Goal: Use online tool/utility: Utilize a website feature to perform a specific function

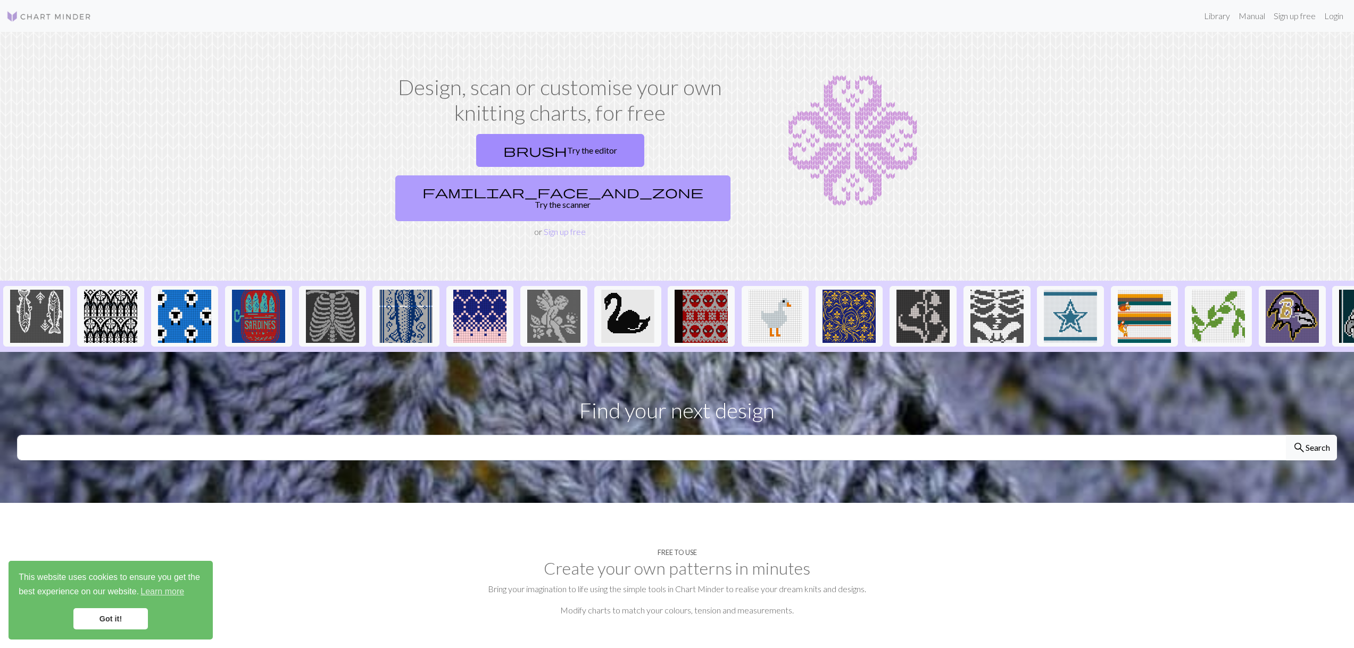
click at [611, 185] on span "familiar_face_and_zone" at bounding box center [562, 192] width 281 height 15
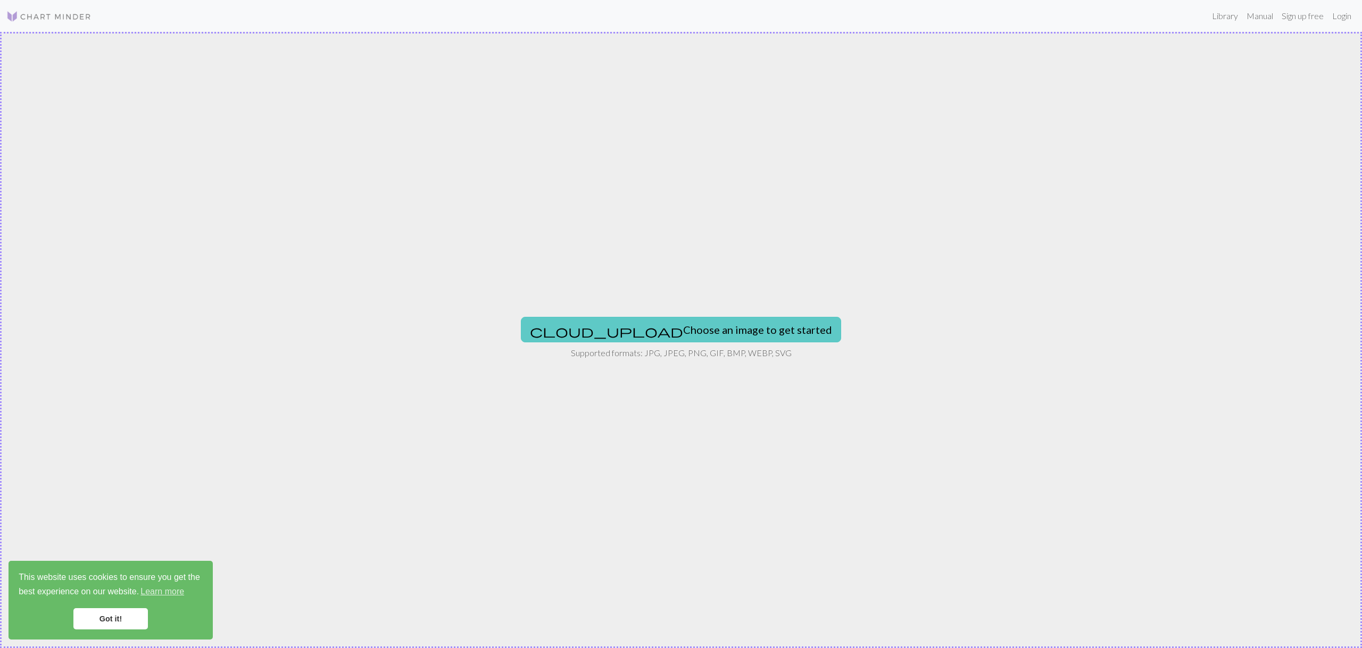
click at [668, 331] on button "cloud_upload Choose an image to get started" at bounding box center [681, 330] width 320 height 26
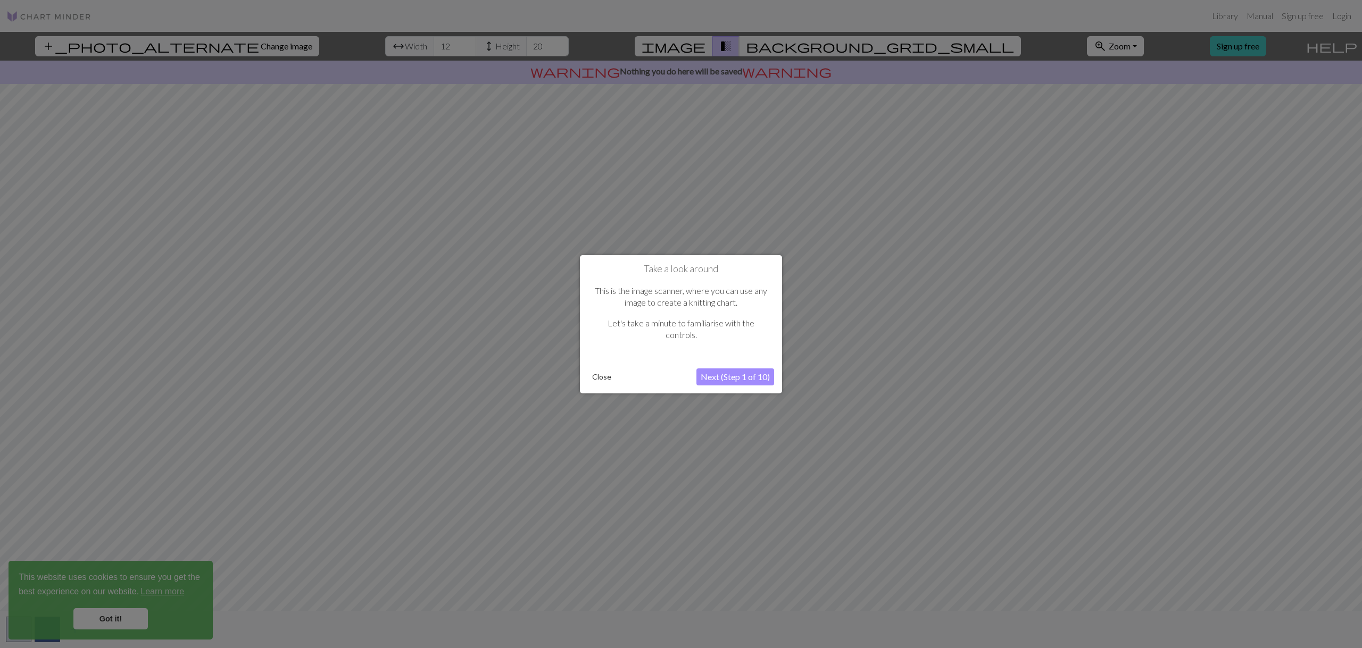
click at [710, 377] on button "Next (Step 1 of 10)" at bounding box center [735, 377] width 78 height 17
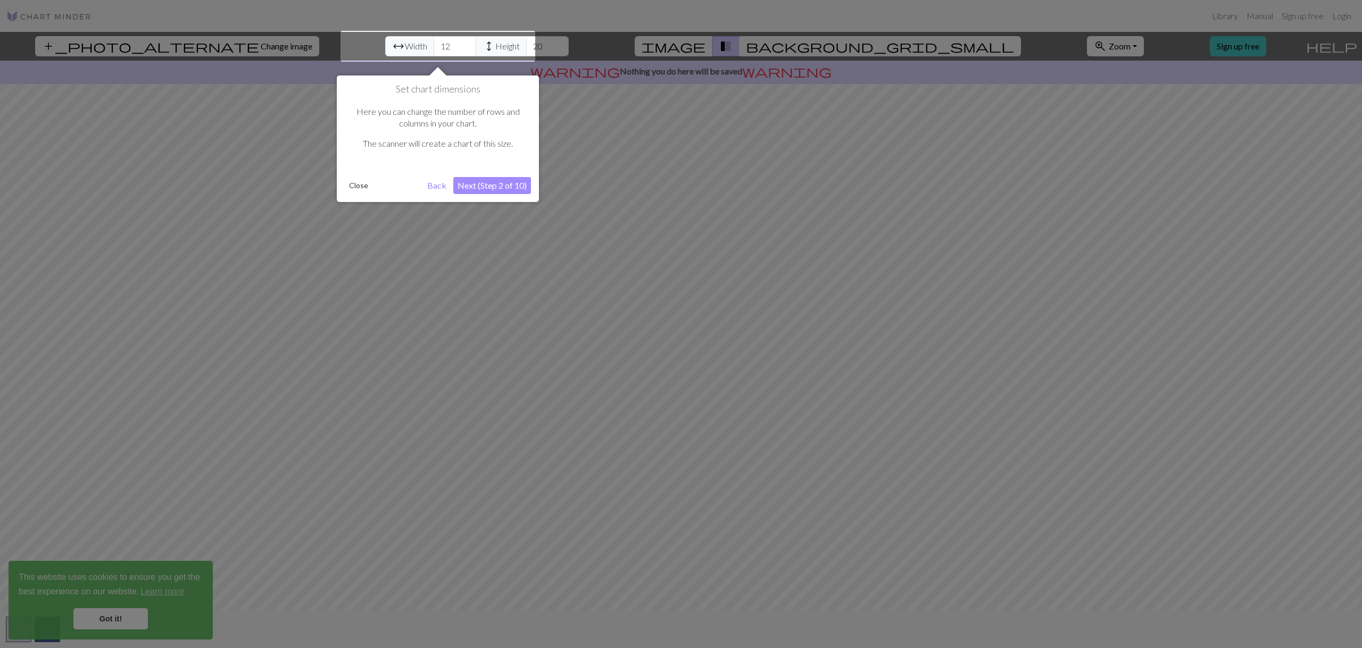
click at [413, 46] on div at bounding box center [437, 46] width 195 height 31
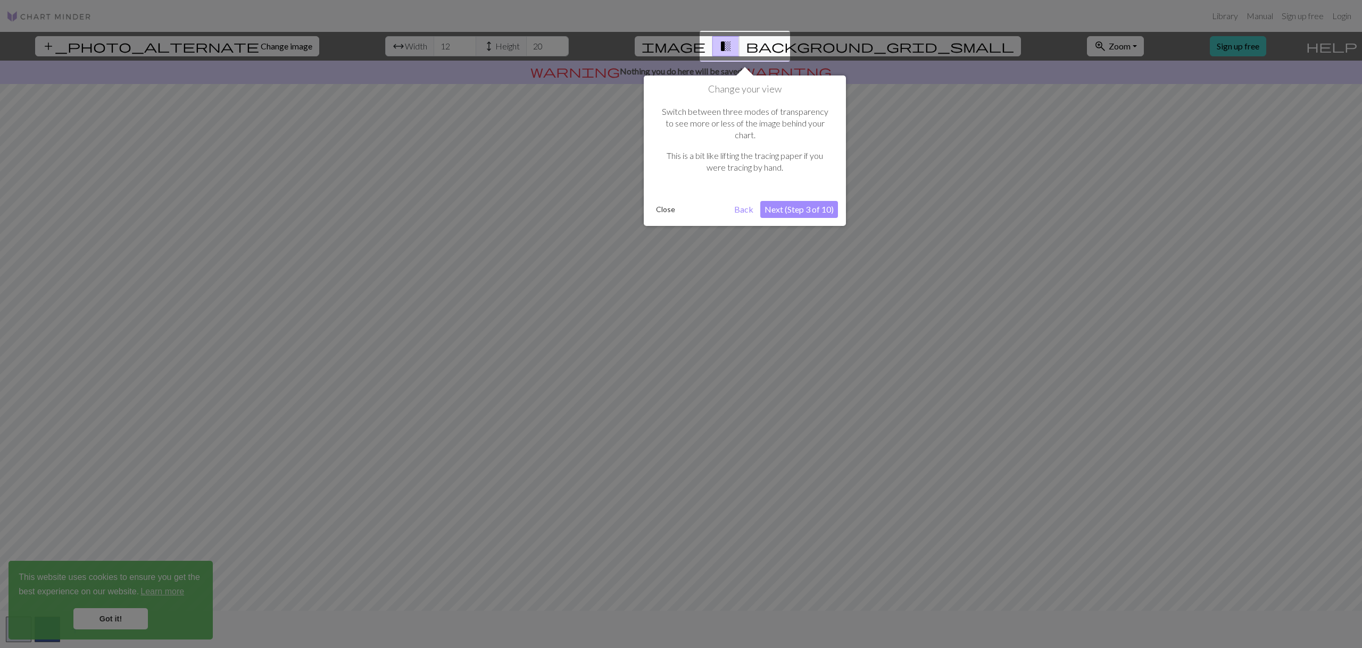
click at [795, 201] on button "Next (Step 3 of 10)" at bounding box center [799, 209] width 78 height 17
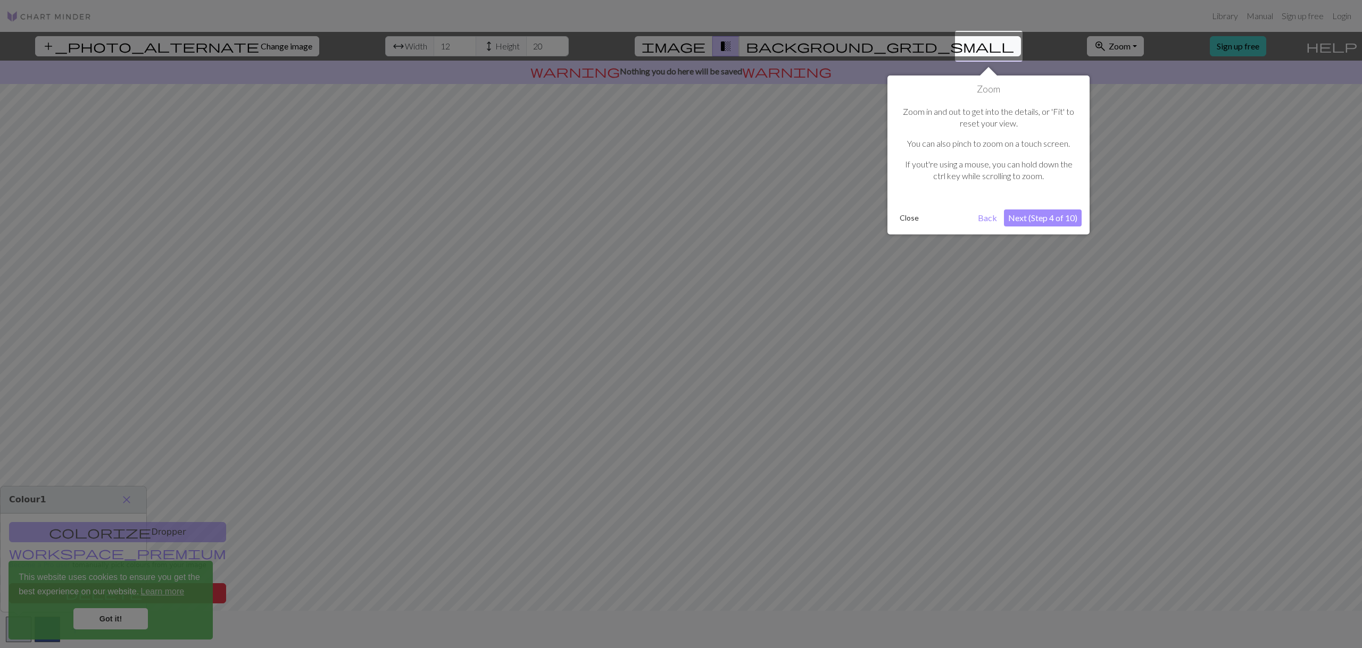
click at [1050, 219] on button "Next (Step 4 of 10)" at bounding box center [1043, 218] width 78 height 17
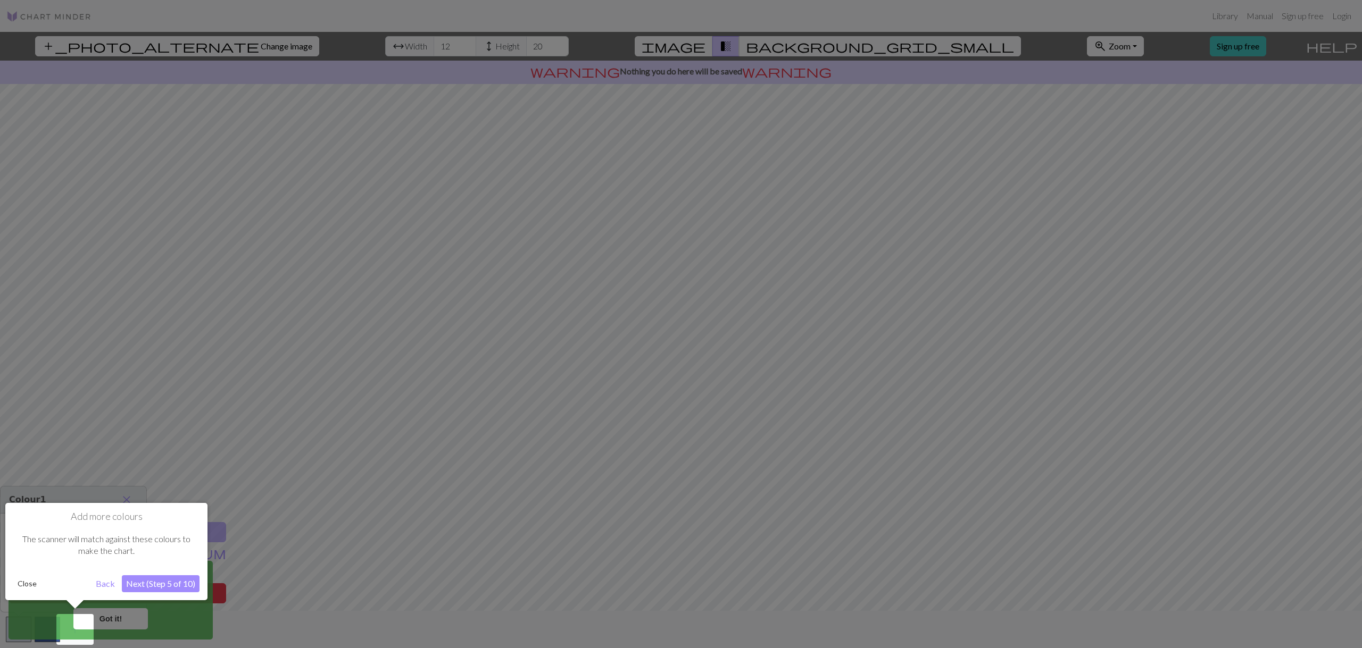
drag, startPoint x: 524, startPoint y: 592, endPoint x: 510, endPoint y: 600, distance: 16.2
click at [510, 600] on div at bounding box center [681, 324] width 1362 height 648
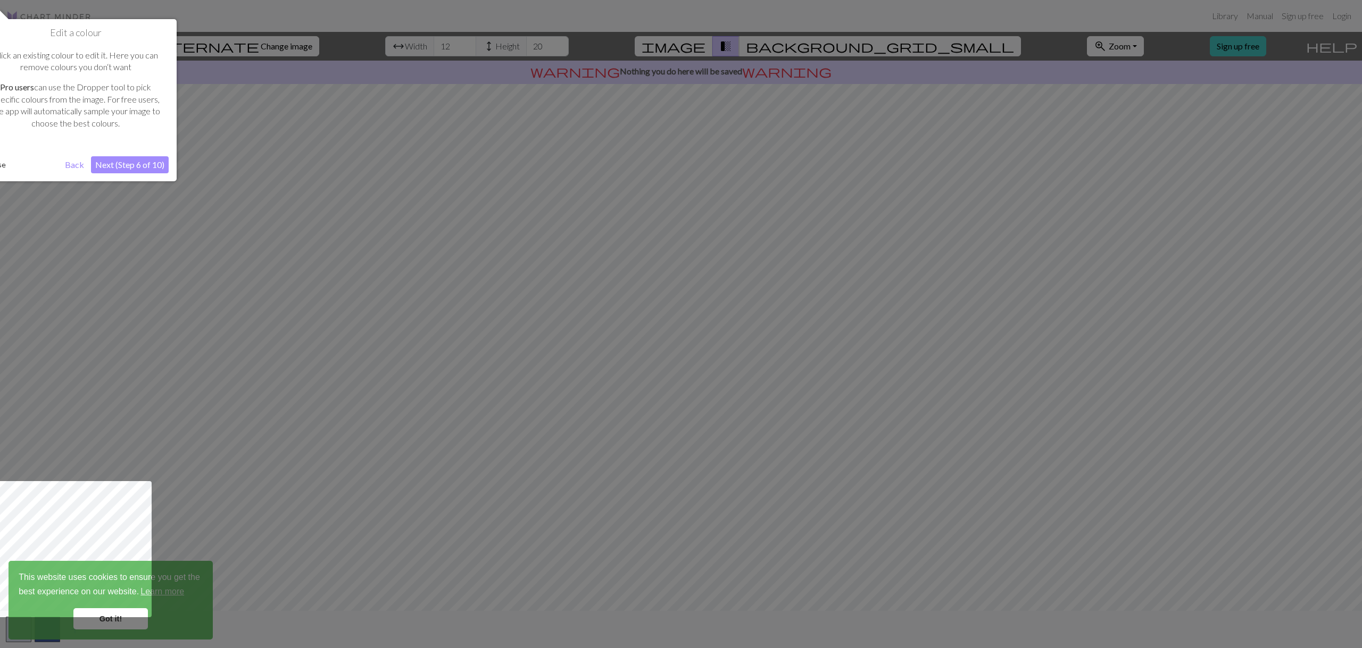
click at [135, 164] on button "Next (Step 6 of 10)" at bounding box center [130, 164] width 78 height 17
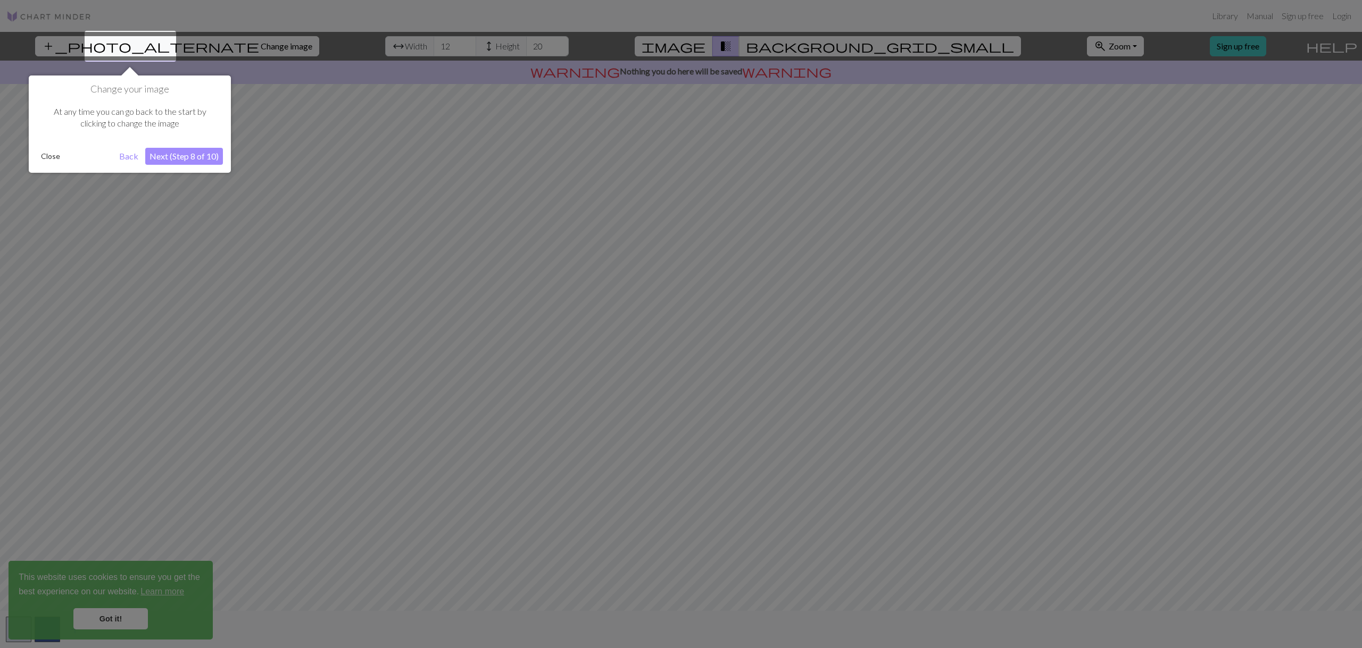
click at [181, 155] on button "Next (Step 8 of 10)" at bounding box center [184, 156] width 78 height 17
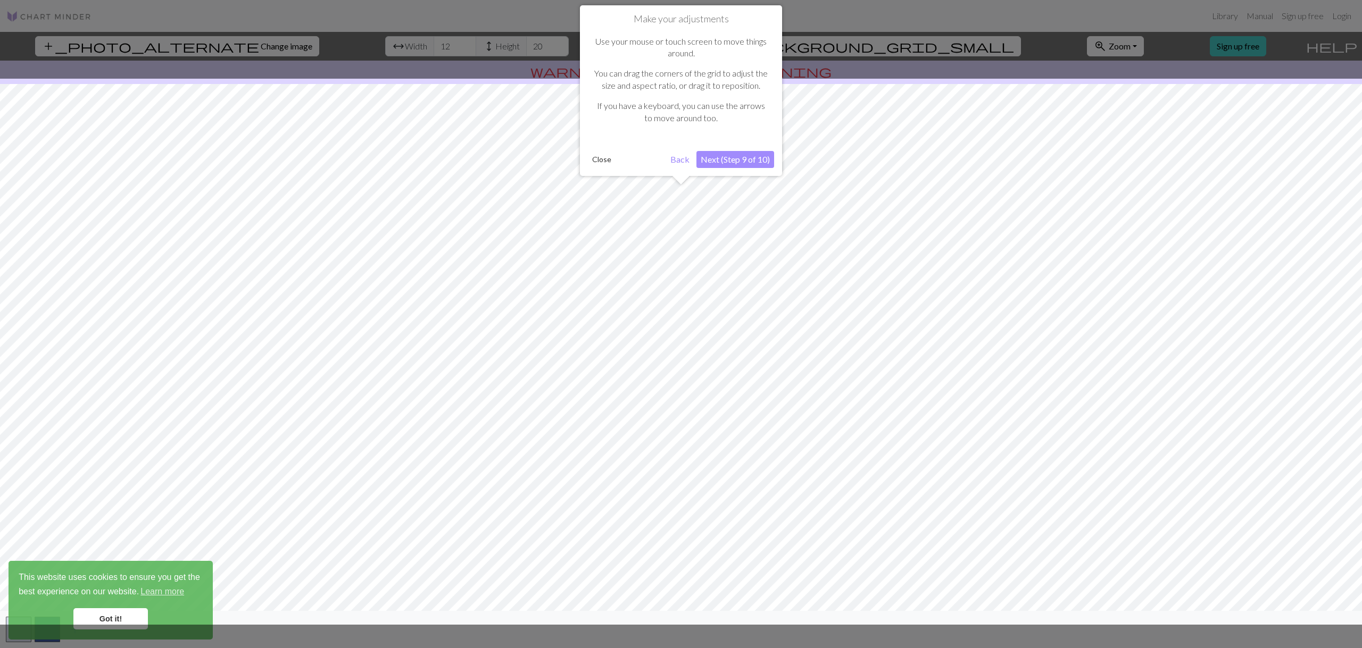
click at [761, 162] on button "Next (Step 9 of 10)" at bounding box center [735, 159] width 78 height 17
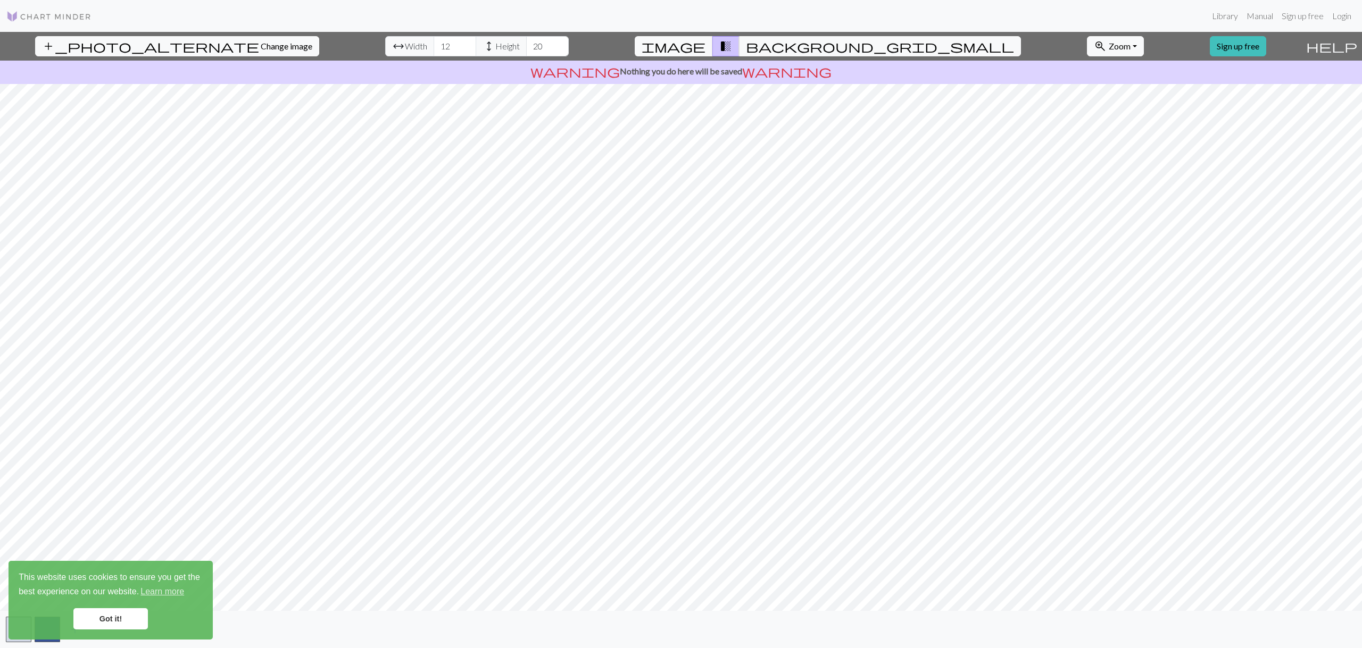
click at [461, 631] on div "add_photo_alternate Change image arrow_range Width 12 height Height 20 image tr…" at bounding box center [681, 340] width 1362 height 616
click at [122, 617] on link "Got it!" at bounding box center [110, 618] width 74 height 21
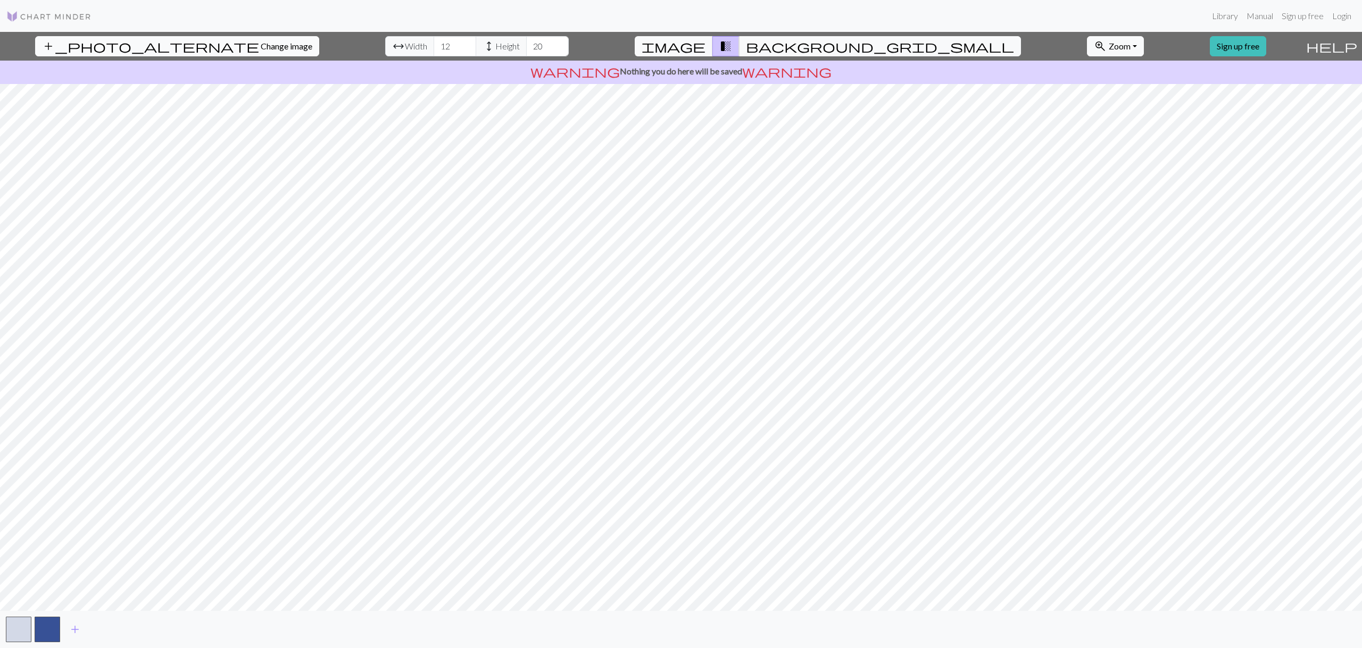
click at [261, 45] on span "Change image" at bounding box center [287, 46] width 52 height 10
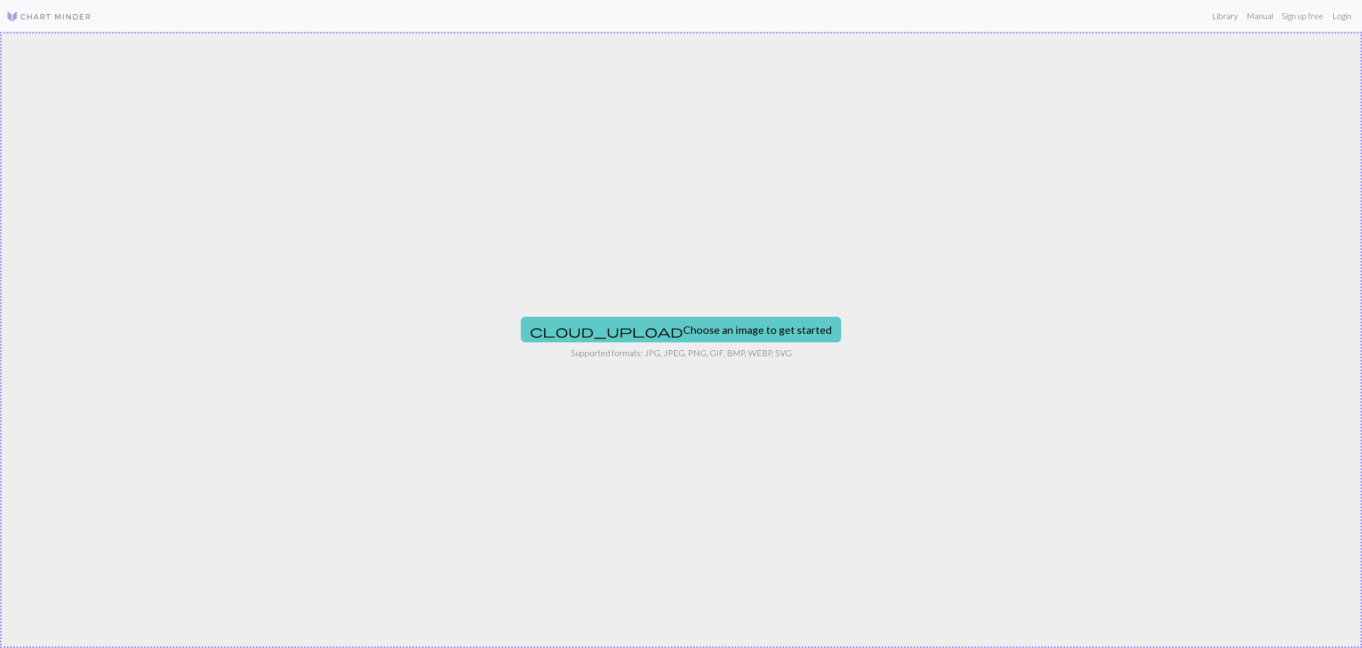
click at [694, 332] on button "cloud_upload Choose an image to get started" at bounding box center [681, 330] width 320 height 26
type input "C:\fakepath\IR_white_background.gif"
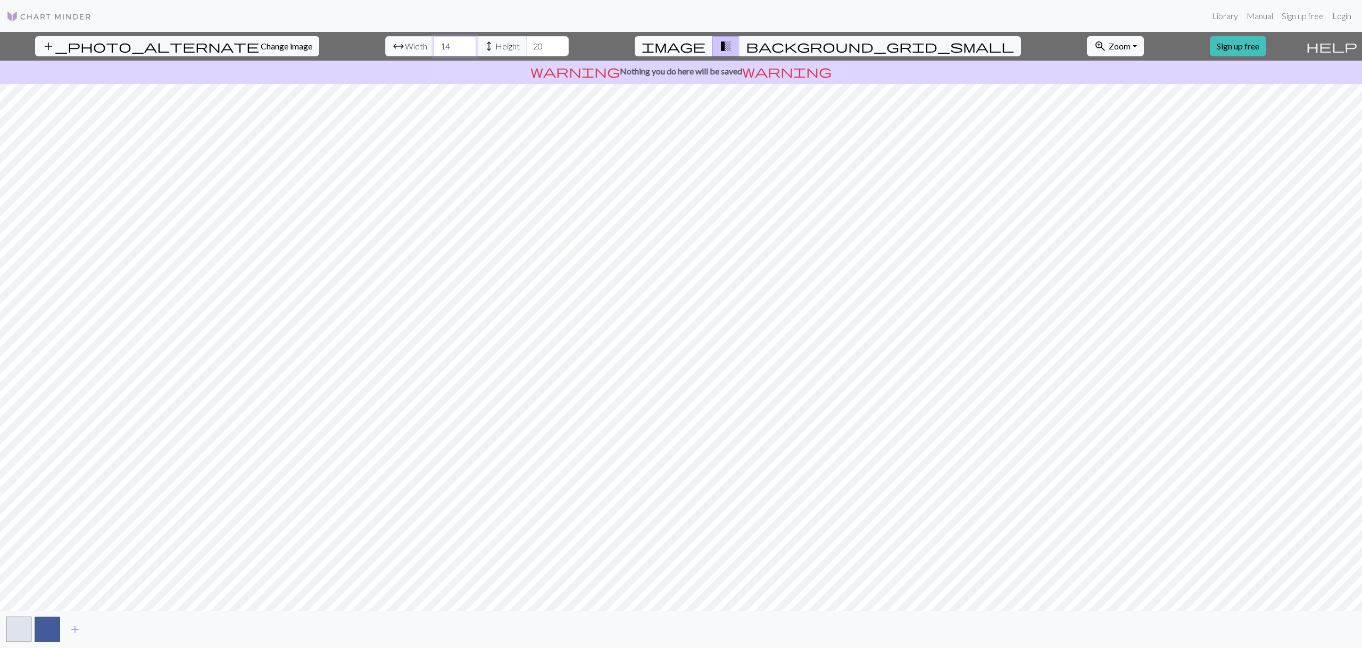
click at [433, 40] on input "14" at bounding box center [454, 46] width 43 height 20
click at [433, 40] on input "15" at bounding box center [454, 46] width 43 height 20
click at [433, 40] on input "16" at bounding box center [454, 46] width 43 height 20
click at [433, 41] on input "17" at bounding box center [454, 46] width 43 height 20
click at [433, 41] on input "18" at bounding box center [454, 46] width 43 height 20
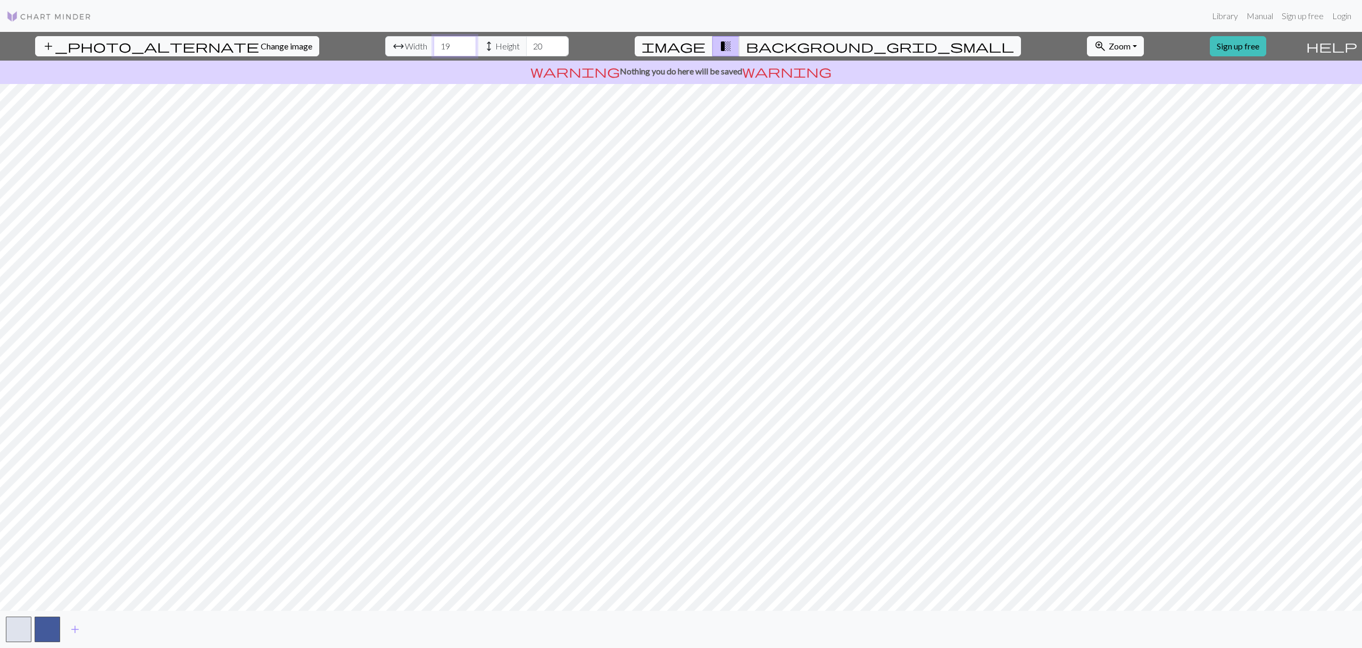
click at [433, 43] on input "19" at bounding box center [454, 46] width 43 height 20
click at [433, 43] on input "20" at bounding box center [454, 46] width 43 height 20
click at [433, 43] on input "21" at bounding box center [454, 46] width 43 height 20
click at [433, 43] on input "22" at bounding box center [454, 46] width 43 height 20
type input "23"
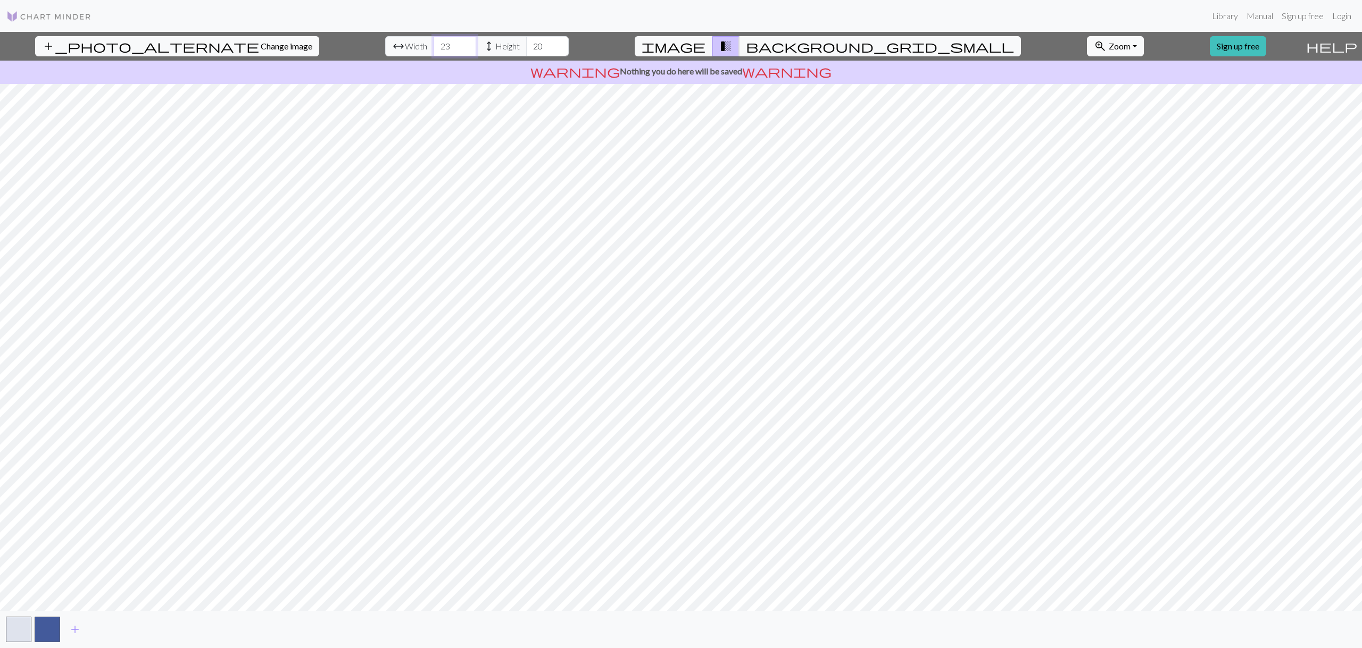
click at [433, 43] on input "23" at bounding box center [454, 46] width 43 height 20
click at [526, 43] on input "21" at bounding box center [547, 46] width 43 height 20
click at [526, 43] on input "22" at bounding box center [547, 46] width 43 height 20
click at [526, 43] on input "23" at bounding box center [547, 46] width 43 height 20
click at [526, 43] on input "24" at bounding box center [547, 46] width 43 height 20
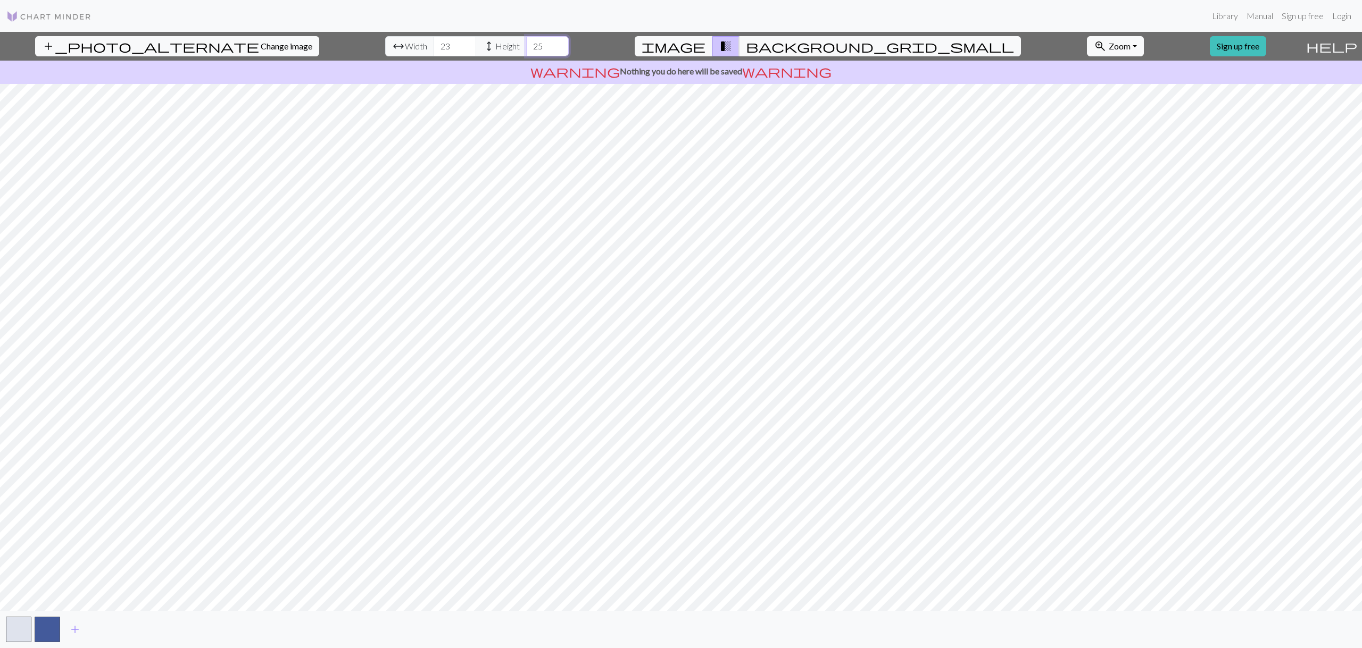
click at [526, 43] on input "25" at bounding box center [547, 46] width 43 height 20
click at [526, 43] on input "26" at bounding box center [547, 46] width 43 height 20
click at [526, 43] on input "27" at bounding box center [547, 46] width 43 height 20
click at [526, 43] on input "28" at bounding box center [547, 46] width 43 height 20
click at [526, 43] on input "29" at bounding box center [547, 46] width 43 height 20
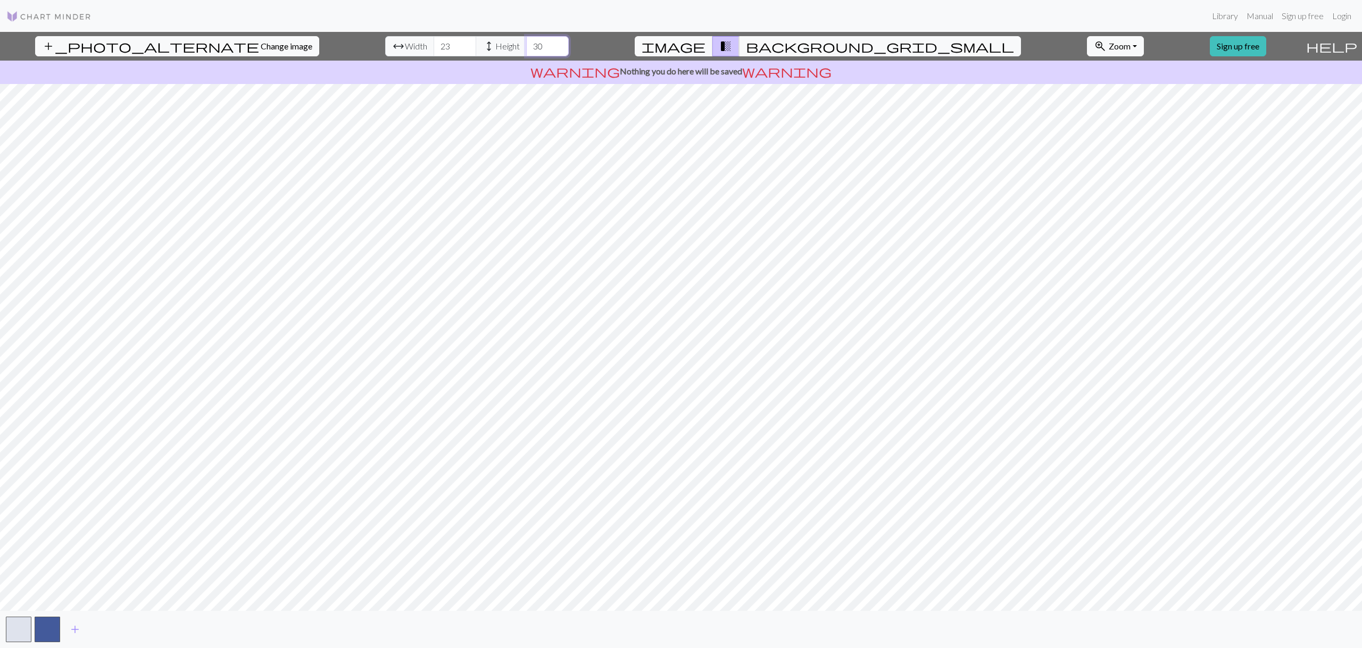
click at [526, 43] on input "30" at bounding box center [547, 46] width 43 height 20
click at [526, 43] on input "31" at bounding box center [547, 46] width 43 height 20
type input "32"
click at [526, 43] on input "32" at bounding box center [547, 46] width 43 height 20
click at [433, 41] on input "24" at bounding box center [454, 46] width 43 height 20
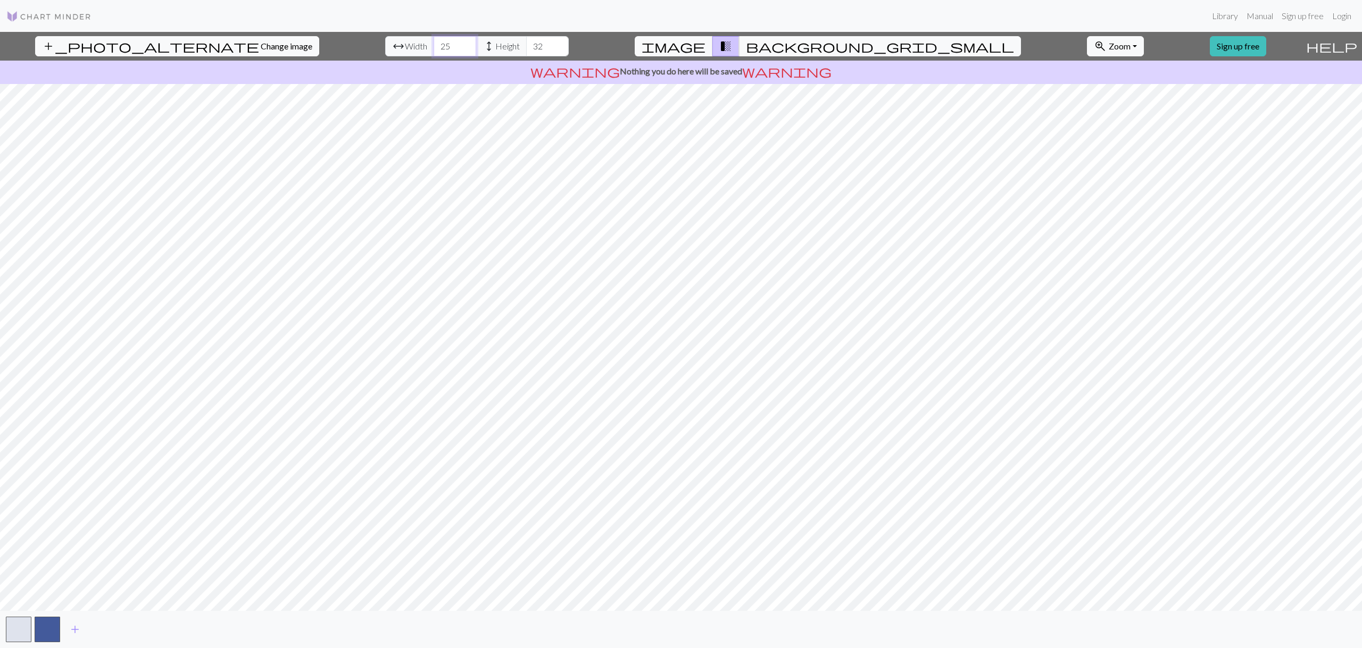
click at [433, 41] on input "25" at bounding box center [454, 46] width 43 height 20
click at [433, 41] on input "26" at bounding box center [454, 46] width 43 height 20
click at [433, 41] on input "27" at bounding box center [454, 46] width 43 height 20
click at [433, 41] on input "28" at bounding box center [454, 46] width 43 height 20
click at [433, 41] on input "29" at bounding box center [454, 46] width 43 height 20
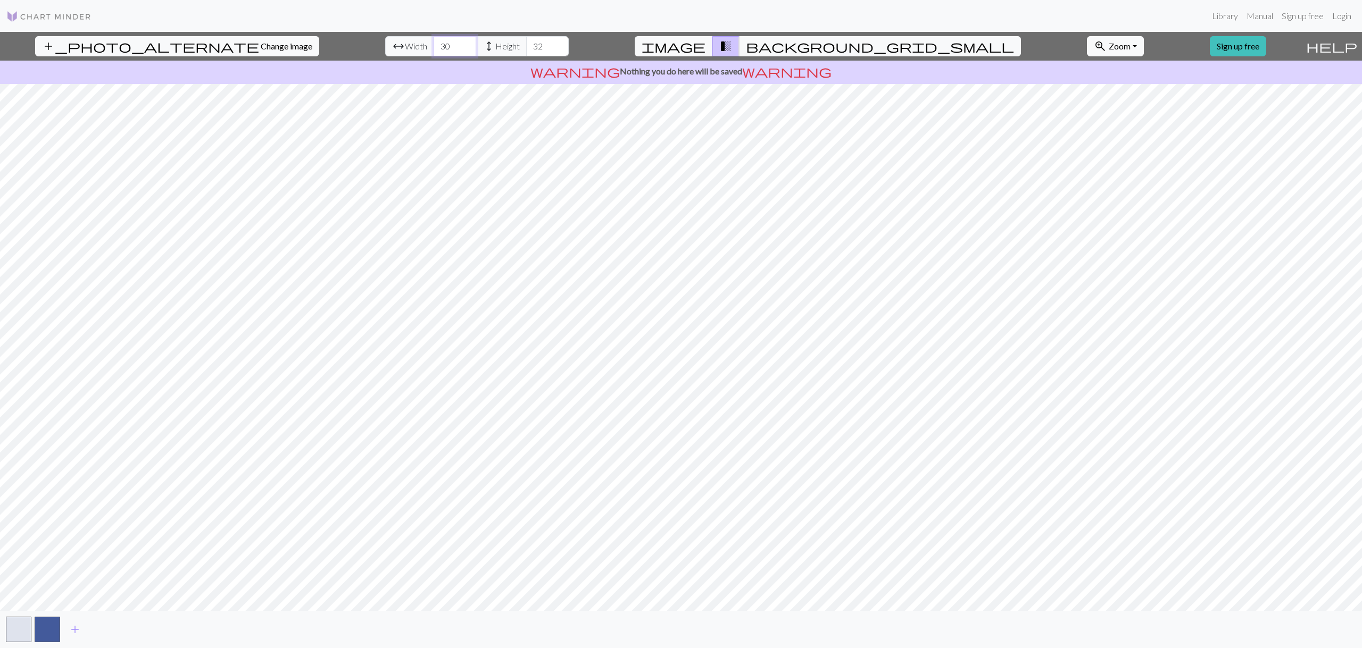
type input "30"
click at [433, 41] on input "30" at bounding box center [454, 46] width 43 height 20
click at [526, 43] on input "33" at bounding box center [547, 46] width 43 height 20
click at [526, 43] on input "34" at bounding box center [547, 46] width 43 height 20
click at [526, 43] on input "35" at bounding box center [547, 46] width 43 height 20
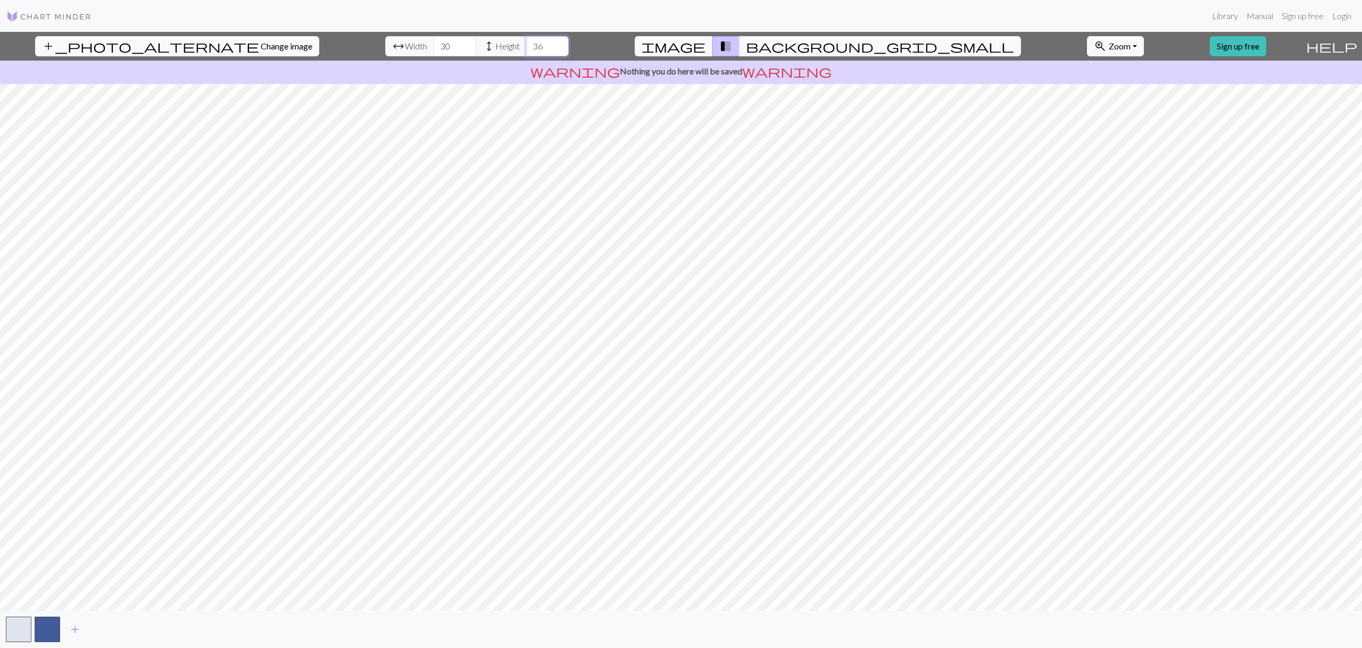
click at [526, 43] on input "36" at bounding box center [547, 46] width 43 height 20
click at [526, 43] on input "37" at bounding box center [547, 46] width 43 height 20
click at [526, 43] on input "38" at bounding box center [547, 46] width 43 height 20
click at [526, 43] on input "39" at bounding box center [547, 46] width 43 height 20
click at [526, 43] on input "40" at bounding box center [547, 46] width 43 height 20
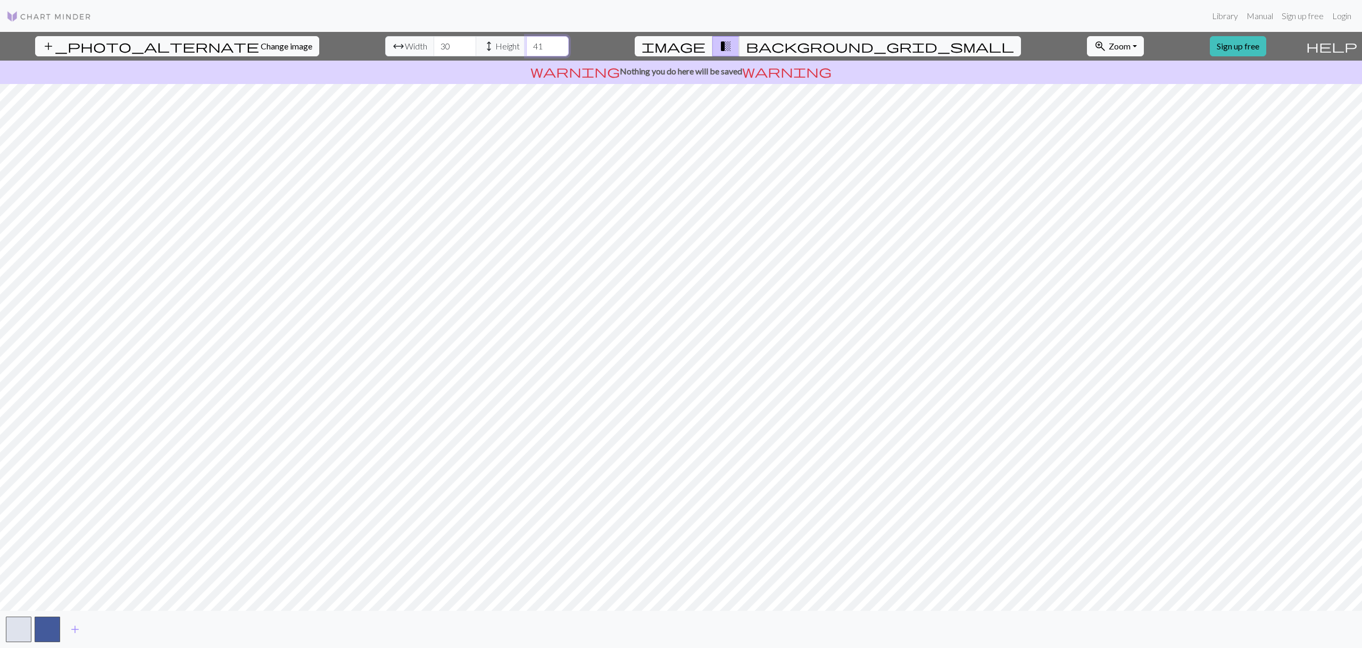
click at [526, 43] on input "41" at bounding box center [547, 46] width 43 height 20
drag, startPoint x: 521, startPoint y: 43, endPoint x: 469, endPoint y: 93, distance: 72.2
type input "75"
click at [526, 56] on input "75" at bounding box center [547, 46] width 43 height 20
click at [433, 44] on input "31" at bounding box center [454, 46] width 43 height 20
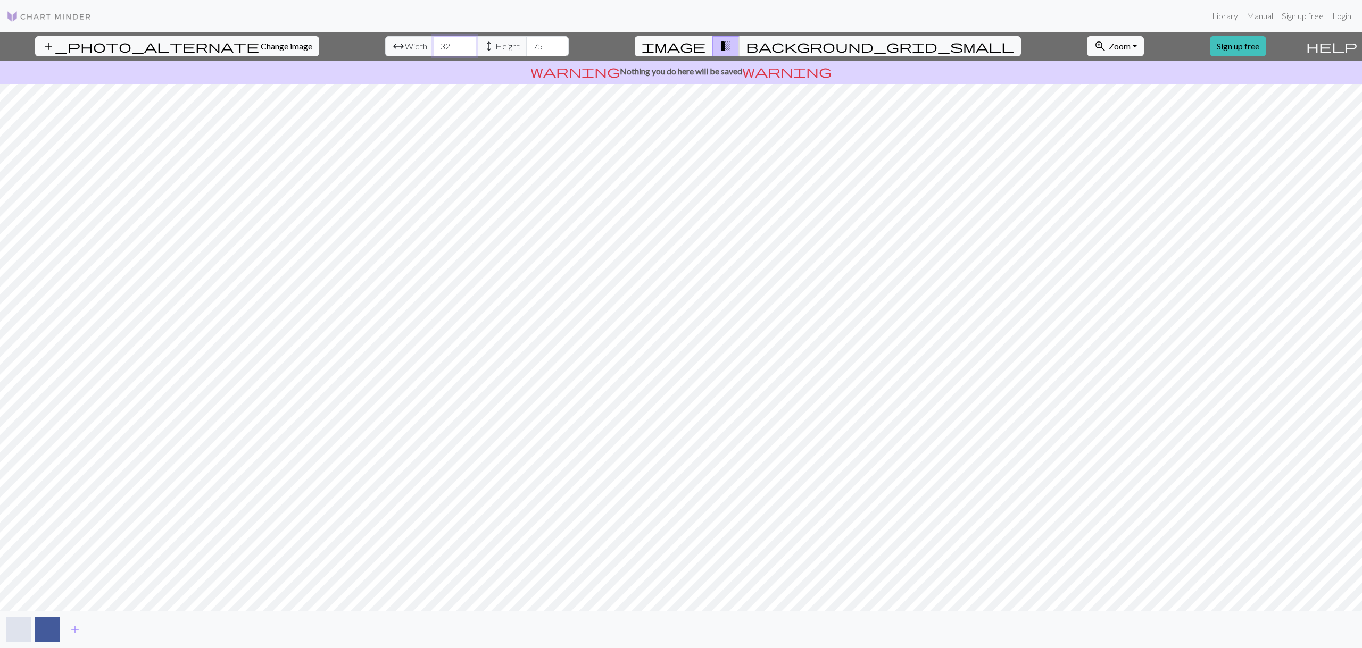
click at [433, 44] on input "32" at bounding box center [454, 46] width 43 height 20
click at [433, 44] on input "33" at bounding box center [454, 46] width 43 height 20
click at [433, 44] on input "34" at bounding box center [454, 46] width 43 height 20
click at [433, 44] on input "35" at bounding box center [454, 46] width 43 height 20
click at [433, 44] on input "36" at bounding box center [454, 46] width 43 height 20
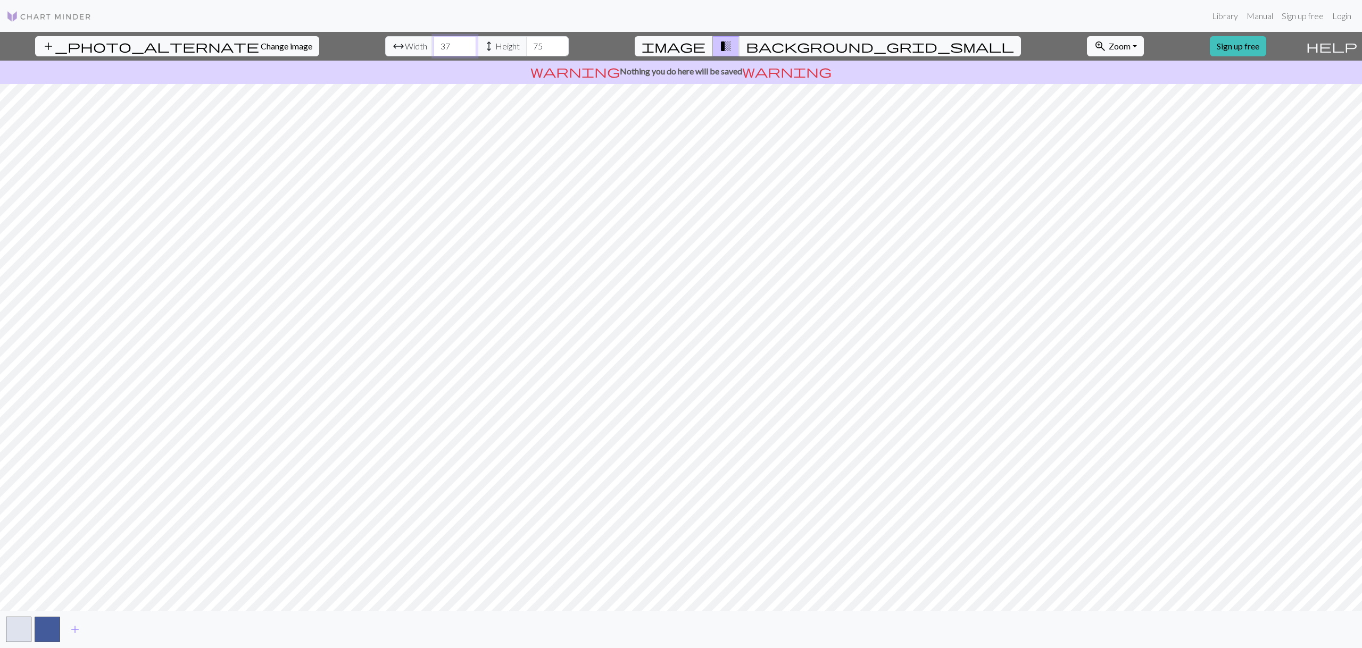
click at [433, 44] on input "37" at bounding box center [454, 46] width 43 height 20
click at [433, 44] on input "38" at bounding box center [454, 46] width 43 height 20
click at [433, 44] on input "39" at bounding box center [454, 46] width 43 height 20
click at [433, 44] on input "40" at bounding box center [454, 46] width 43 height 20
click at [433, 44] on input "41" at bounding box center [454, 46] width 43 height 20
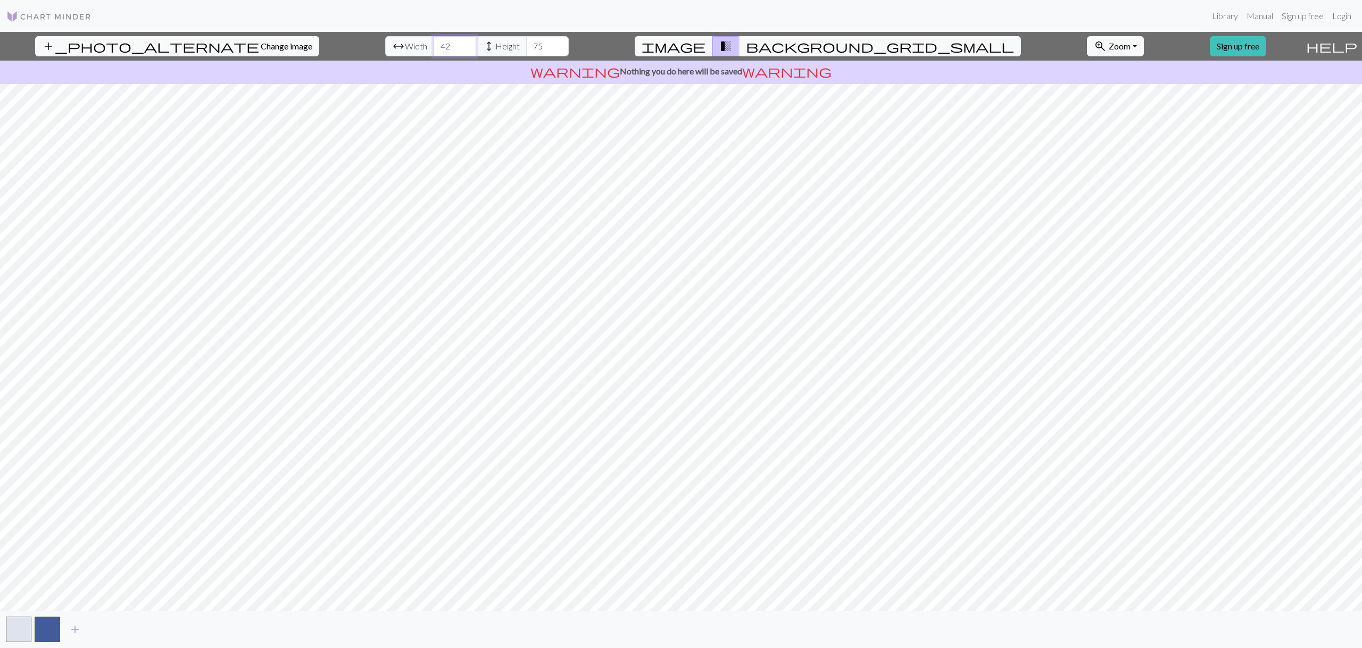
click at [433, 44] on input "42" at bounding box center [454, 46] width 43 height 20
click at [433, 44] on input "43" at bounding box center [454, 46] width 43 height 20
click at [433, 44] on input "44" at bounding box center [454, 46] width 43 height 20
click at [433, 44] on input "45" at bounding box center [454, 46] width 43 height 20
click at [433, 44] on input "46" at bounding box center [454, 46] width 43 height 20
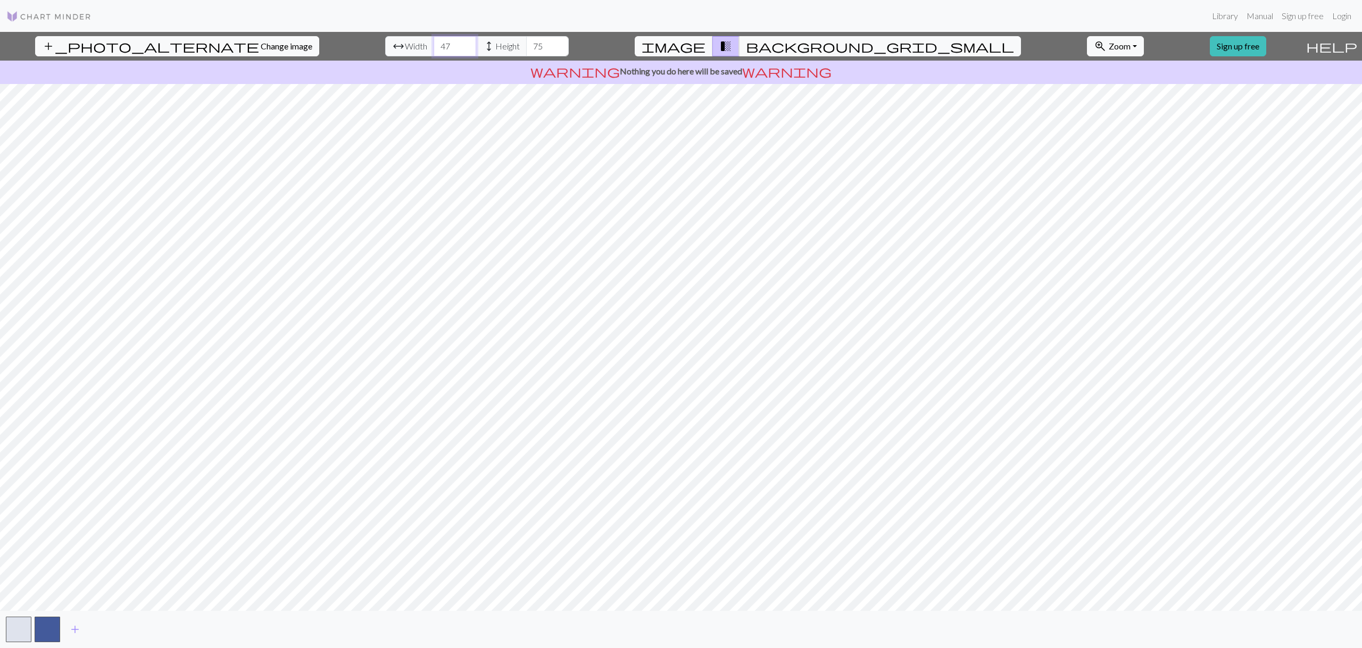
click at [433, 44] on input "47" at bounding box center [454, 46] width 43 height 20
click at [433, 44] on input "48" at bounding box center [454, 46] width 43 height 20
click at [433, 44] on input "49" at bounding box center [454, 46] width 43 height 20
click at [433, 44] on input "50" at bounding box center [454, 46] width 43 height 20
click at [433, 44] on input "51" at bounding box center [454, 46] width 43 height 20
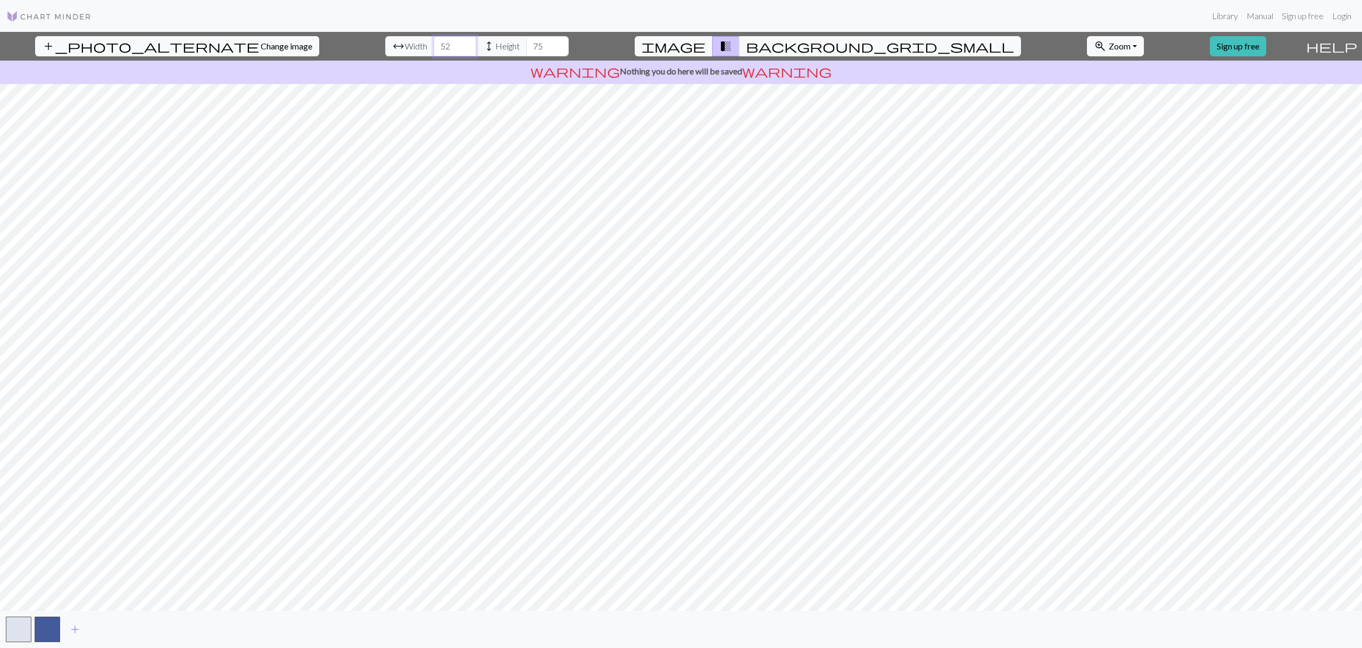
click at [433, 44] on input "52" at bounding box center [454, 46] width 43 height 20
click at [433, 43] on input "53" at bounding box center [454, 46] width 43 height 20
click at [433, 43] on input "54" at bounding box center [454, 46] width 43 height 20
click at [433, 44] on input "55" at bounding box center [454, 46] width 43 height 20
click at [433, 44] on input "56" at bounding box center [454, 46] width 43 height 20
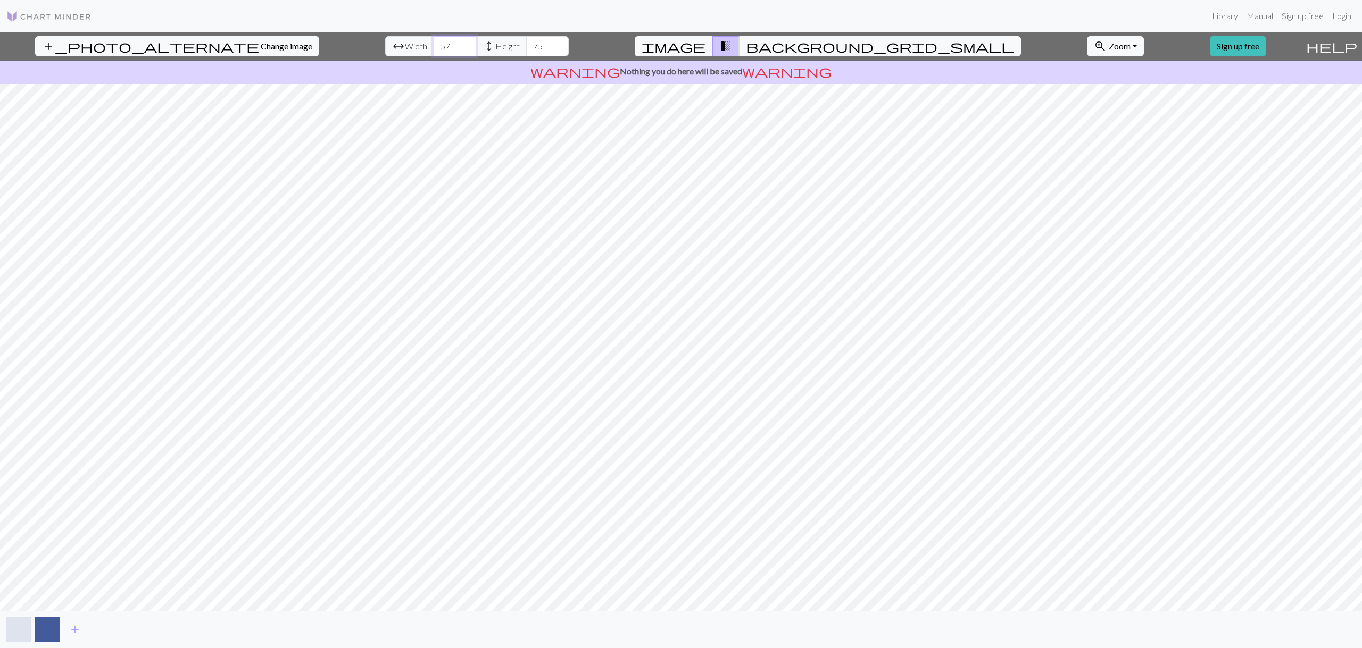
type input "57"
click at [433, 44] on input "57" at bounding box center [454, 46] width 43 height 20
click at [526, 43] on input "76" at bounding box center [547, 46] width 43 height 20
click at [526, 43] on input "77" at bounding box center [547, 46] width 43 height 20
click at [526, 53] on input "77" at bounding box center [547, 46] width 43 height 20
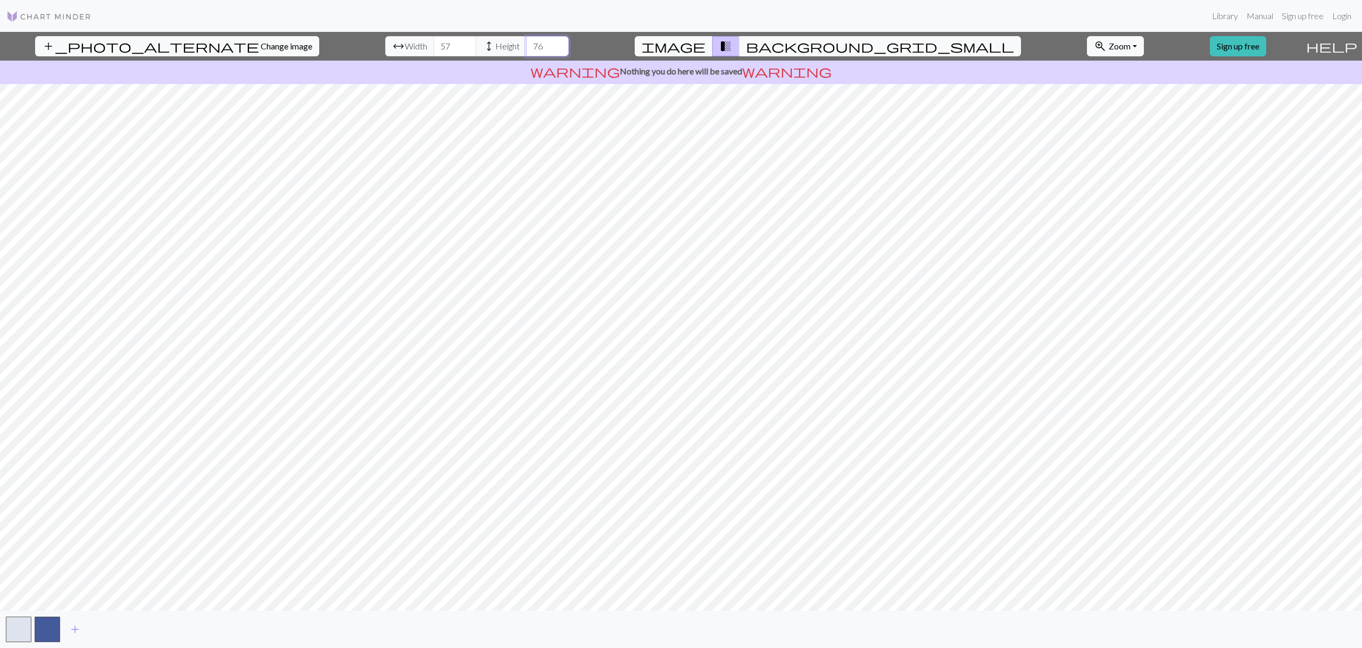
click at [526, 51] on input "76" at bounding box center [547, 46] width 43 height 20
type input "75"
click at [526, 51] on input "75" at bounding box center [547, 46] width 43 height 20
click at [261, 48] on span "Change image" at bounding box center [287, 46] width 52 height 10
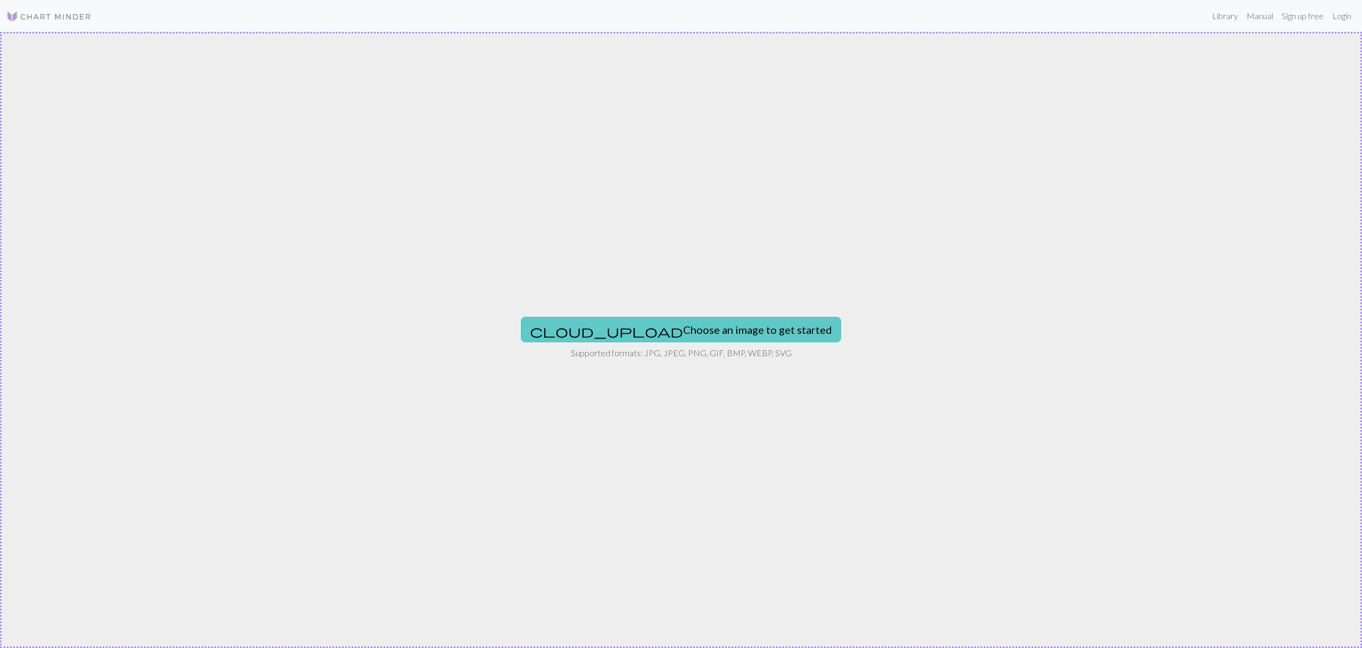
click at [687, 324] on button "cloud_upload Choose an image to get started" at bounding box center [681, 330] width 320 height 26
type input "C:\fakepath\Skjámynd [DATE] 100558.png"
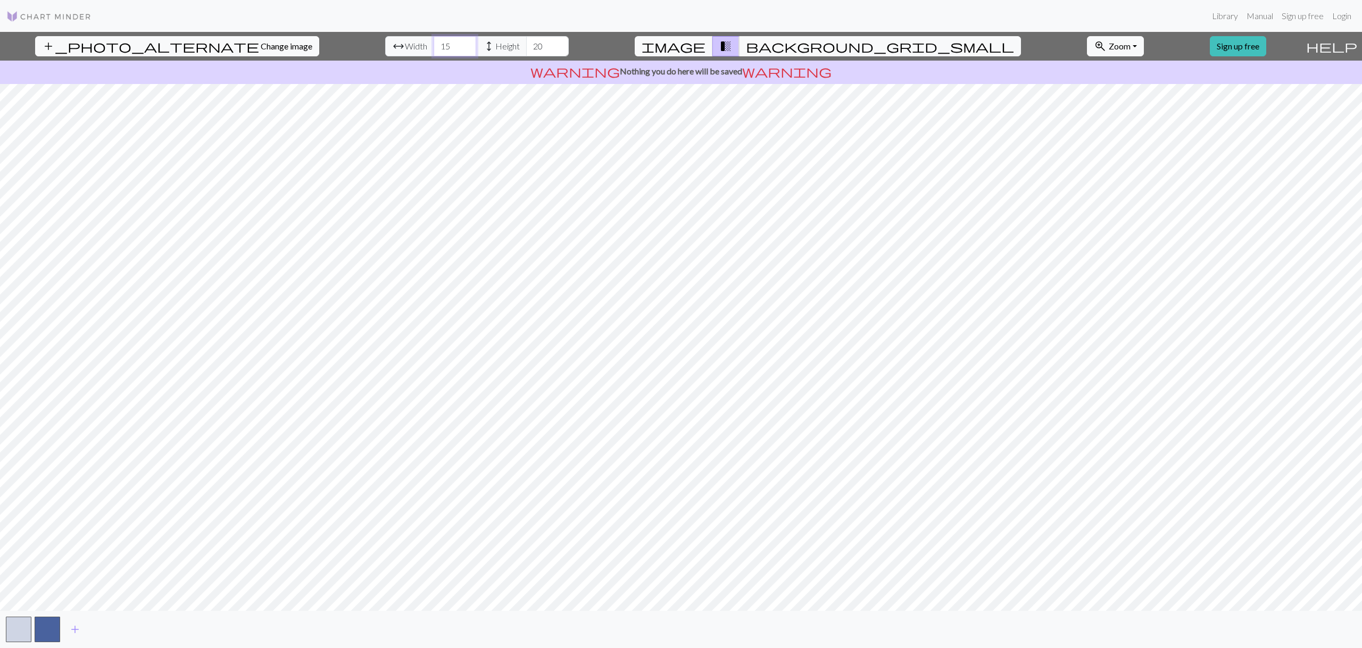
click at [433, 43] on input "15" at bounding box center [454, 46] width 43 height 20
click at [433, 43] on input "16" at bounding box center [454, 46] width 43 height 20
click at [433, 43] on input "17" at bounding box center [454, 46] width 43 height 20
click at [433, 43] on input "18" at bounding box center [454, 46] width 43 height 20
click at [433, 43] on input "19" at bounding box center [454, 46] width 43 height 20
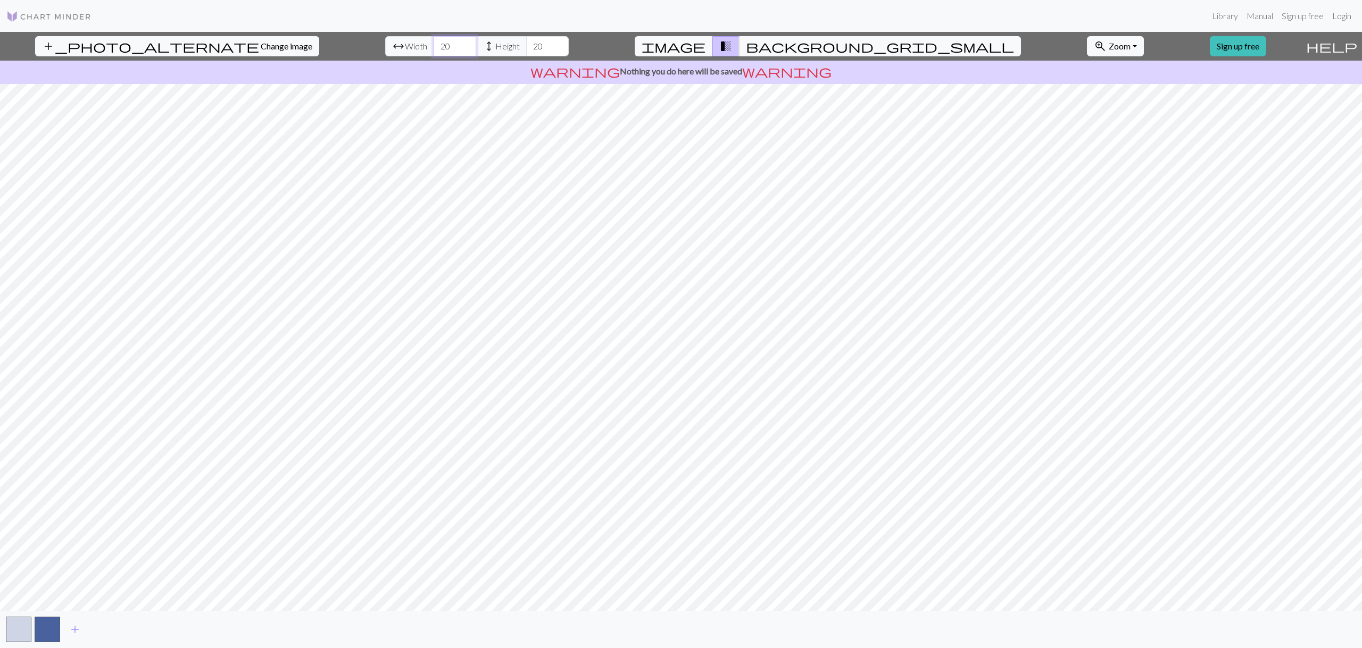
click at [433, 43] on input "20" at bounding box center [454, 46] width 43 height 20
click at [433, 43] on input "21" at bounding box center [454, 46] width 43 height 20
click at [433, 43] on input "22" at bounding box center [454, 46] width 43 height 20
click at [433, 43] on input "23" at bounding box center [454, 46] width 43 height 20
click at [433, 43] on input "24" at bounding box center [454, 46] width 43 height 20
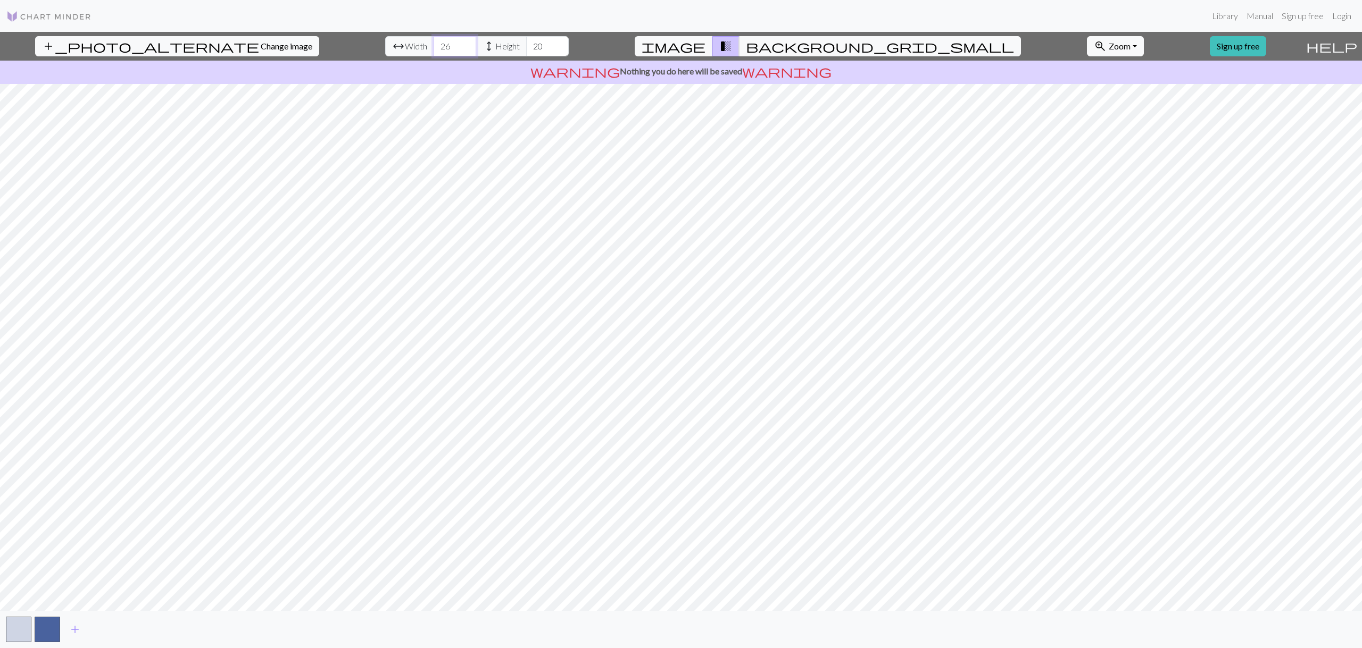
click at [433, 43] on input "26" at bounding box center [454, 46] width 43 height 20
click at [433, 43] on input "27" at bounding box center [454, 46] width 43 height 20
click at [433, 43] on input "28" at bounding box center [454, 46] width 43 height 20
click at [433, 43] on input "29" at bounding box center [454, 46] width 43 height 20
click at [433, 43] on input "30" at bounding box center [454, 46] width 43 height 20
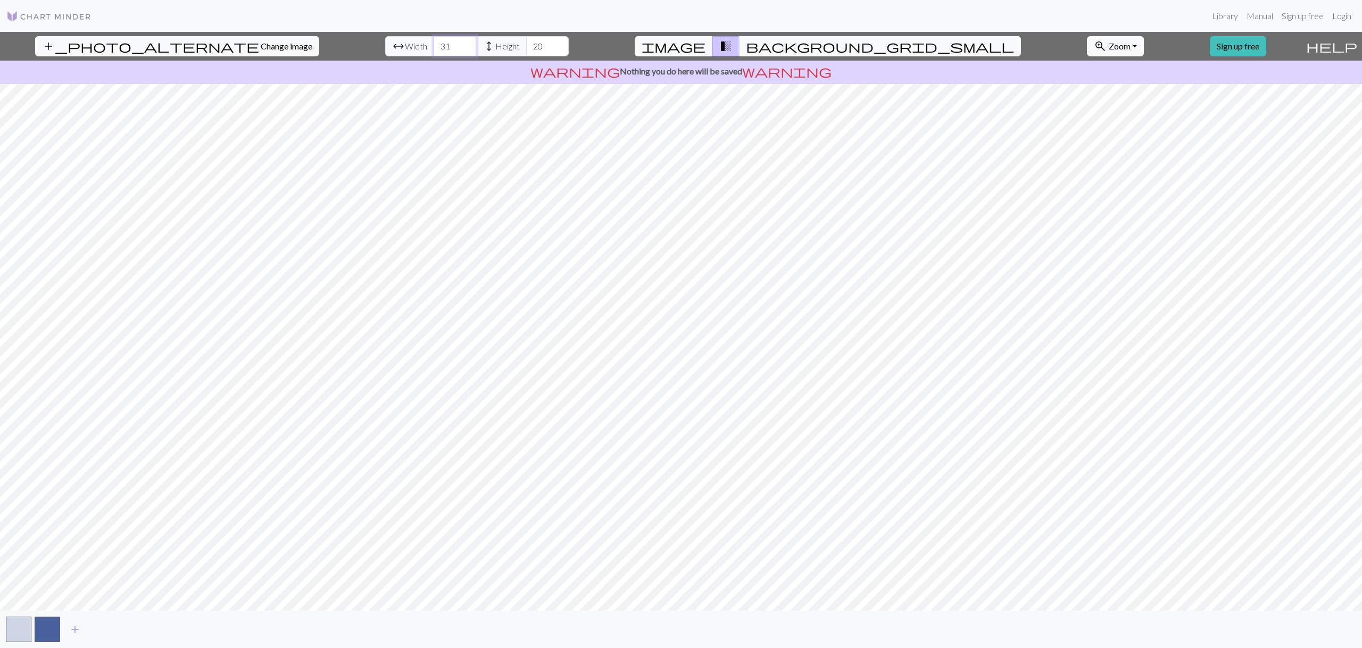
click at [433, 43] on input "31" at bounding box center [454, 46] width 43 height 20
click at [433, 43] on input "32" at bounding box center [454, 46] width 43 height 20
click at [433, 43] on input "33" at bounding box center [454, 46] width 43 height 20
click at [433, 43] on input "34" at bounding box center [454, 46] width 43 height 20
click at [433, 43] on input "35" at bounding box center [454, 46] width 43 height 20
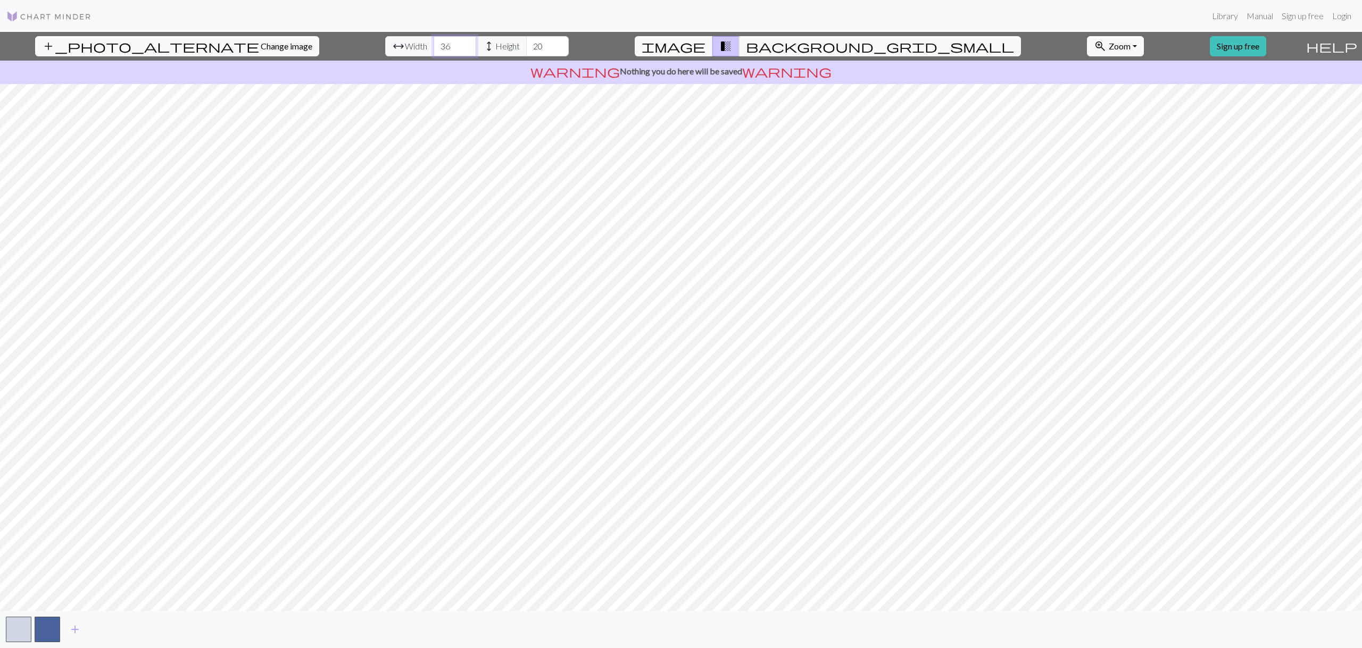
click at [433, 43] on input "36" at bounding box center [454, 46] width 43 height 20
type input "37"
click at [433, 43] on input "37" at bounding box center [454, 46] width 43 height 20
click at [526, 43] on input "21" at bounding box center [547, 46] width 43 height 20
click at [526, 43] on input "22" at bounding box center [547, 46] width 43 height 20
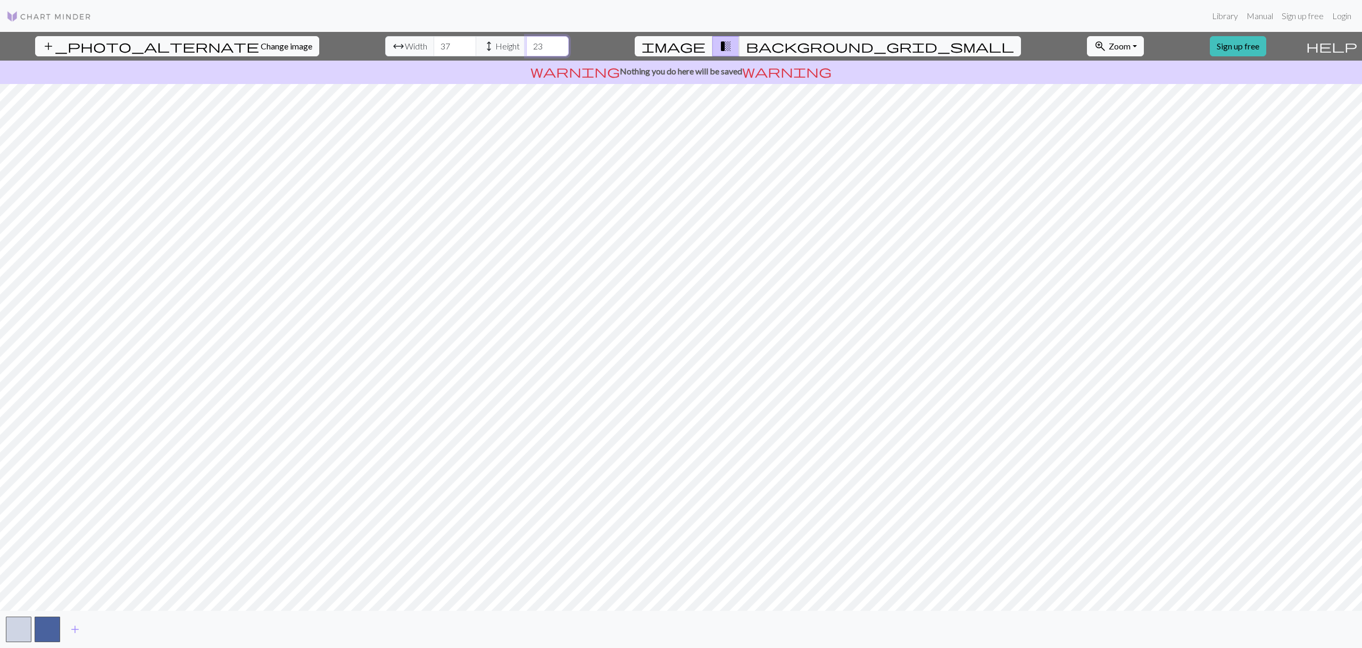
click at [526, 43] on input "23" at bounding box center [547, 46] width 43 height 20
click at [526, 43] on input "24" at bounding box center [547, 46] width 43 height 20
click at [526, 43] on input "25" at bounding box center [547, 46] width 43 height 20
click at [526, 43] on input "26" at bounding box center [547, 46] width 43 height 20
click at [526, 43] on input "27" at bounding box center [547, 46] width 43 height 20
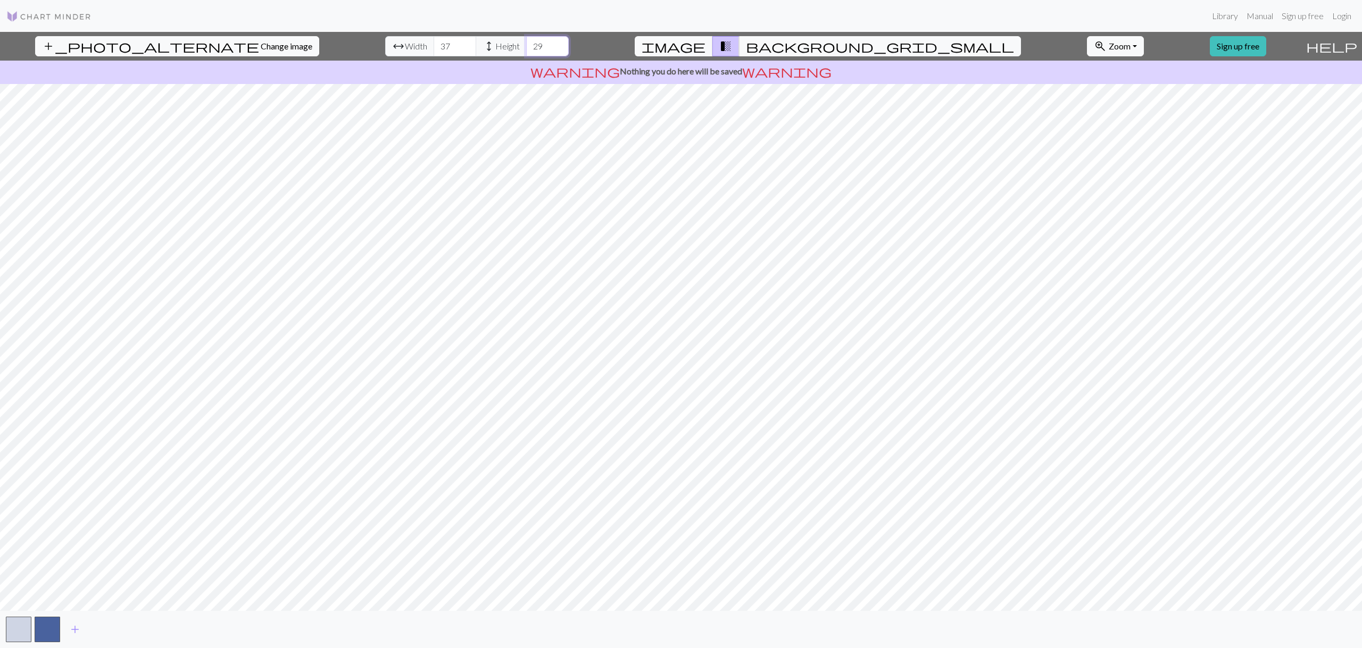
click at [526, 43] on input "29" at bounding box center [547, 46] width 43 height 20
type input "30"
click at [526, 43] on input "30" at bounding box center [547, 46] width 43 height 20
click at [433, 43] on input "38" at bounding box center [454, 46] width 43 height 20
click at [433, 43] on input "39" at bounding box center [454, 46] width 43 height 20
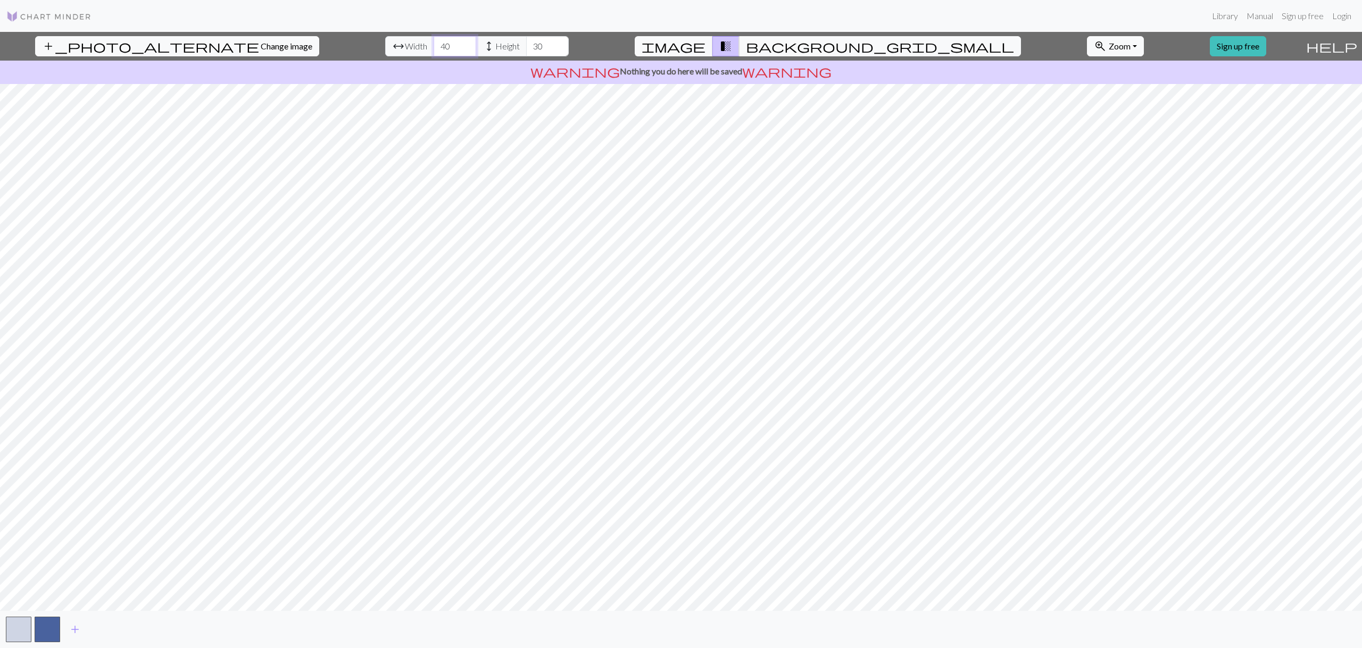
click at [433, 43] on input "40" at bounding box center [454, 46] width 43 height 20
click at [433, 43] on input "41" at bounding box center [454, 46] width 43 height 20
click at [433, 43] on input "42" at bounding box center [454, 46] width 43 height 20
click at [433, 43] on input "43" at bounding box center [454, 46] width 43 height 20
click at [433, 43] on input "44" at bounding box center [454, 46] width 43 height 20
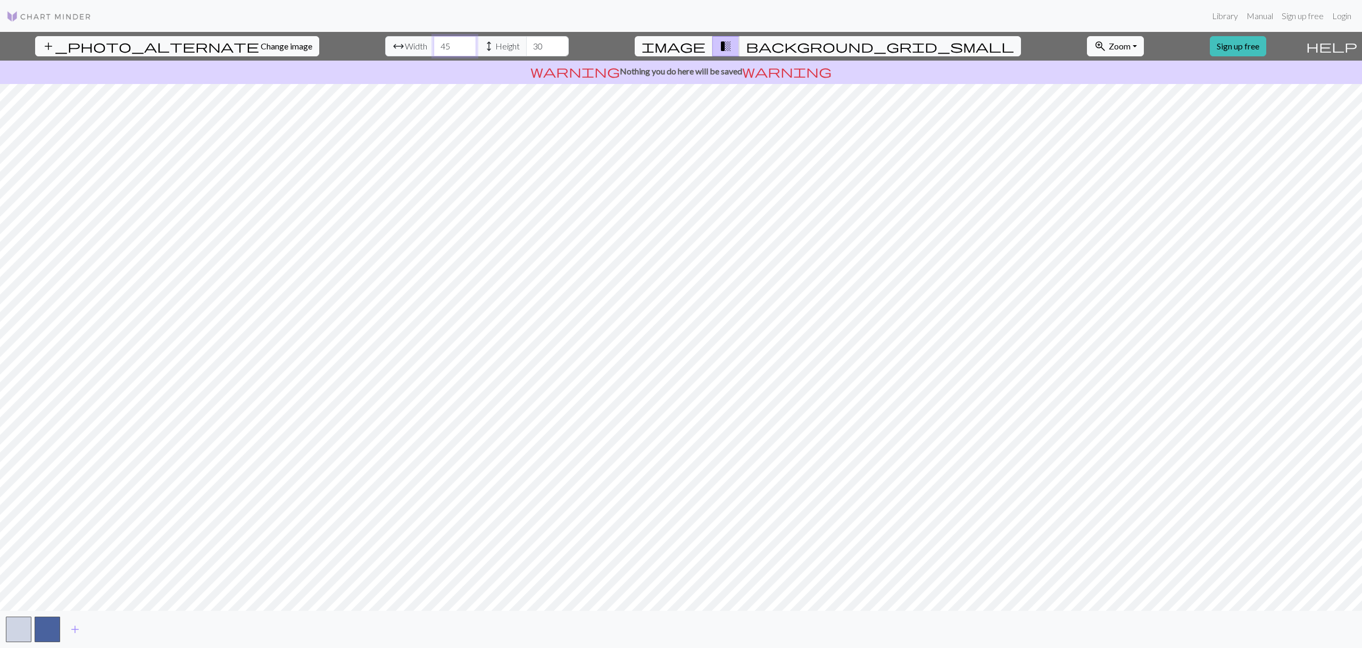
click at [433, 43] on input "45" at bounding box center [454, 46] width 43 height 20
click at [433, 43] on input "46" at bounding box center [454, 46] width 43 height 20
click at [433, 43] on input "47" at bounding box center [454, 46] width 43 height 20
click at [433, 43] on input "48" at bounding box center [454, 46] width 43 height 20
click at [433, 43] on input "49" at bounding box center [454, 46] width 43 height 20
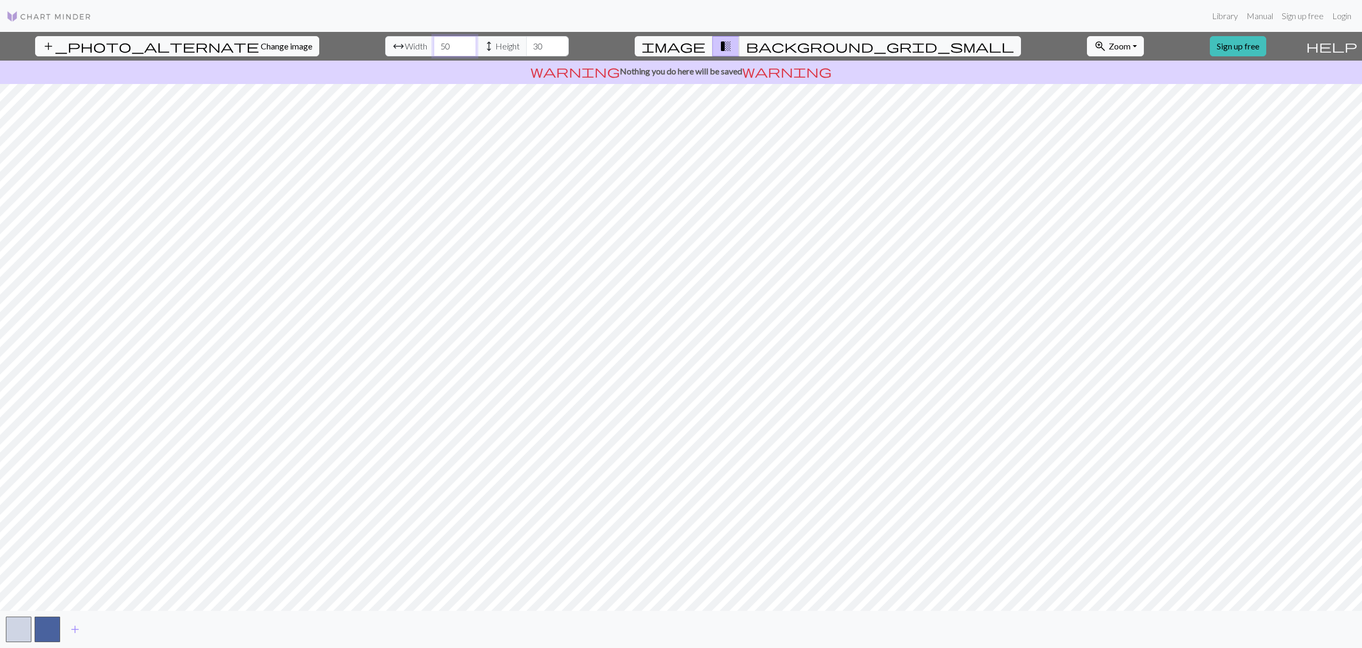
click at [433, 43] on input "50" at bounding box center [454, 46] width 43 height 20
click at [433, 43] on input "51" at bounding box center [454, 46] width 43 height 20
type input "52"
click at [433, 43] on input "52" at bounding box center [454, 46] width 43 height 20
click at [526, 42] on input "31" at bounding box center [547, 46] width 43 height 20
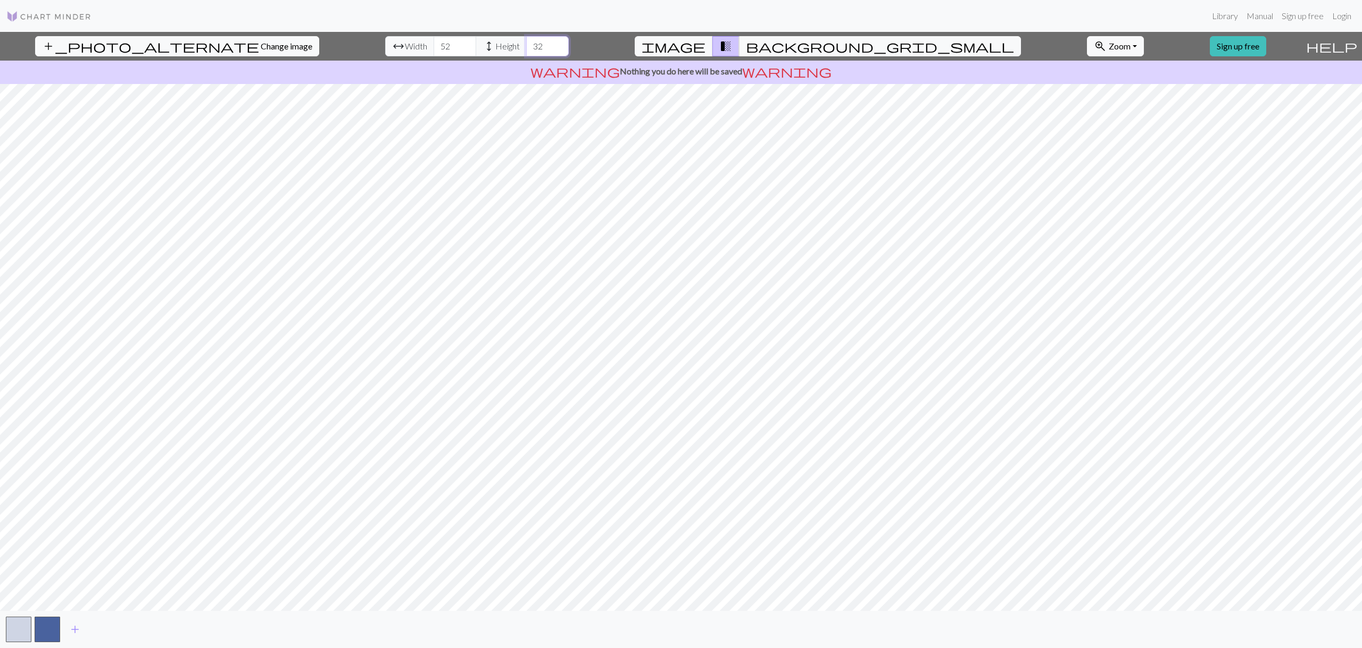
click at [526, 42] on input "32" at bounding box center [547, 46] width 43 height 20
click at [526, 42] on input "33" at bounding box center [547, 46] width 43 height 20
click at [526, 42] on input "34" at bounding box center [547, 46] width 43 height 20
click at [526, 42] on input "35" at bounding box center [547, 46] width 43 height 20
click at [526, 42] on input "36" at bounding box center [547, 46] width 43 height 20
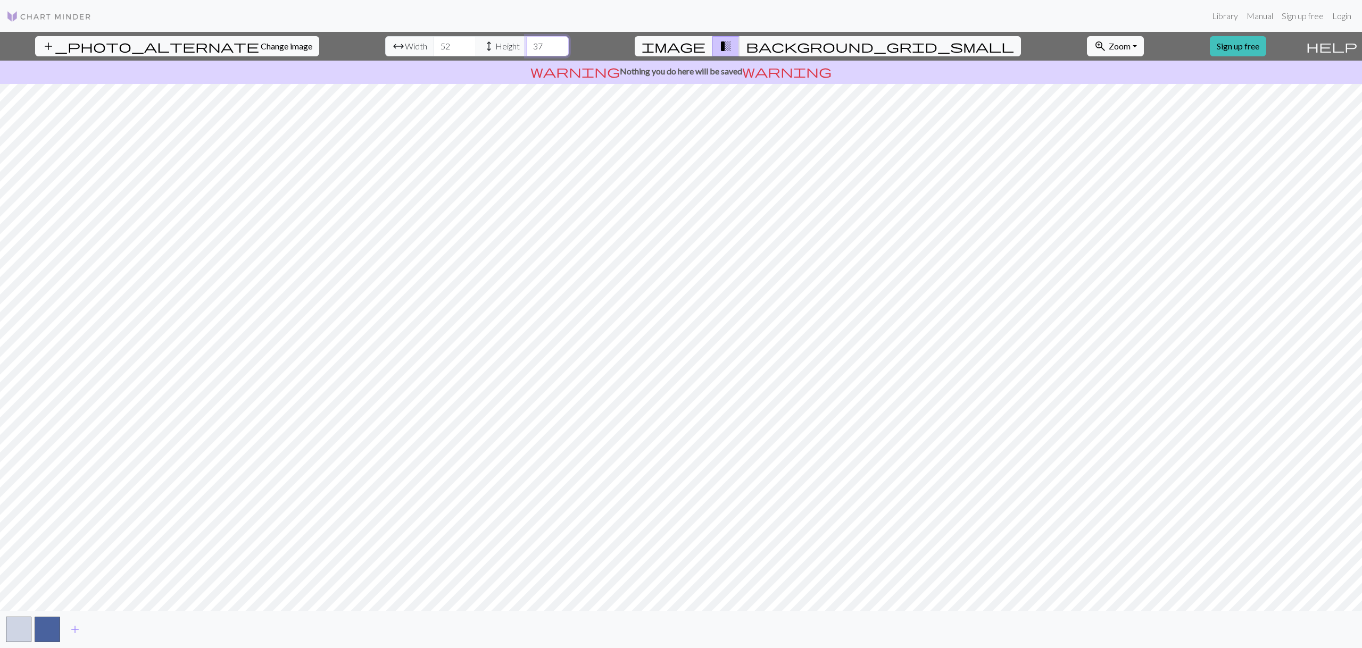
click at [526, 42] on input "37" at bounding box center [547, 46] width 43 height 20
click at [526, 42] on input "39" at bounding box center [547, 46] width 43 height 20
click at [526, 42] on input "40" at bounding box center [547, 46] width 43 height 20
click at [526, 42] on input "42" at bounding box center [547, 46] width 43 height 20
click at [526, 42] on input "44" at bounding box center [547, 46] width 43 height 20
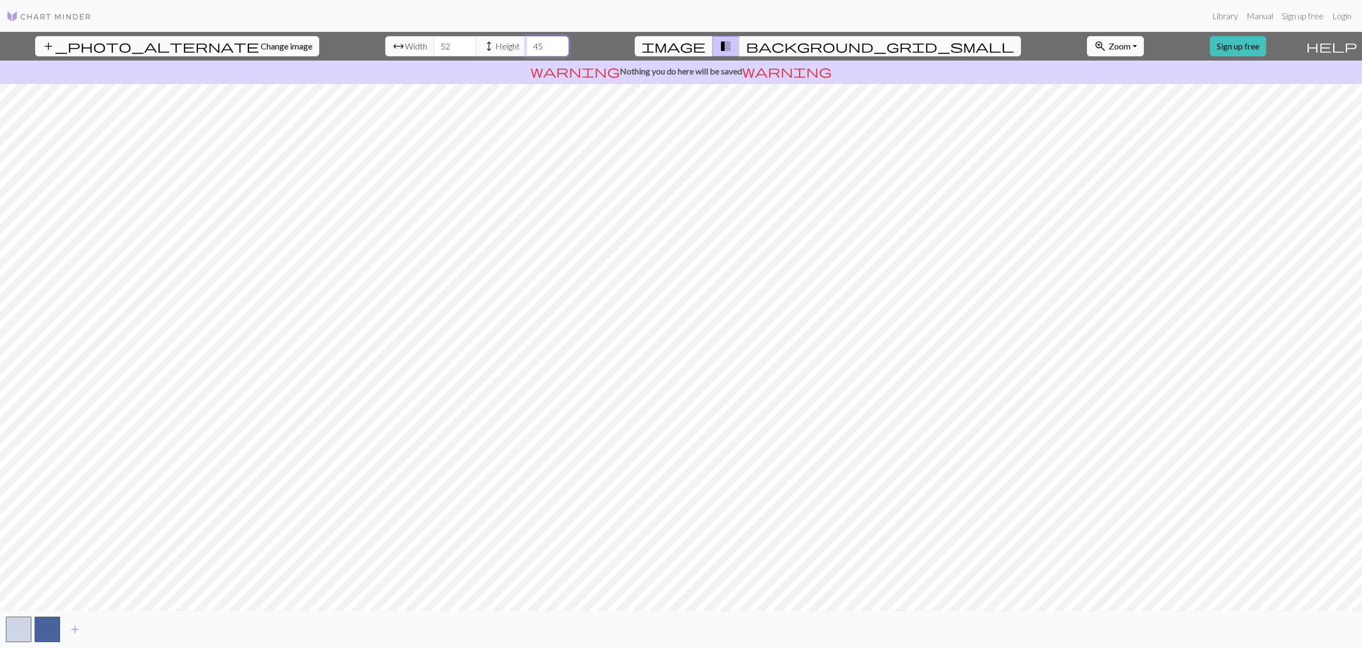
click at [526, 42] on input "45" at bounding box center [547, 46] width 43 height 20
click at [526, 42] on input "46" at bounding box center [547, 46] width 43 height 20
click at [526, 42] on input "47" at bounding box center [547, 46] width 43 height 20
click at [526, 42] on input "48" at bounding box center [547, 46] width 43 height 20
click at [526, 42] on input "49" at bounding box center [547, 46] width 43 height 20
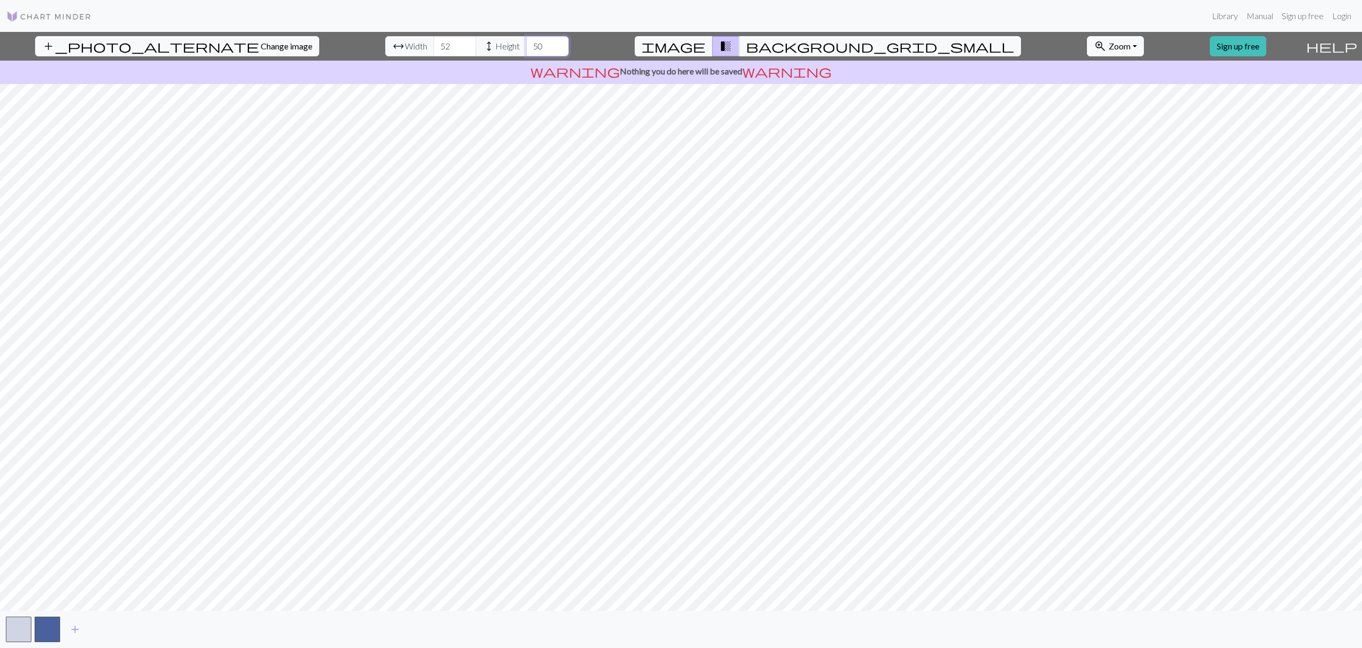
click at [526, 42] on input "50" at bounding box center [547, 46] width 43 height 20
click at [526, 42] on input "51" at bounding box center [547, 46] width 43 height 20
click at [526, 42] on input "52" at bounding box center [547, 46] width 43 height 20
click at [526, 42] on input "53" at bounding box center [547, 46] width 43 height 20
click at [526, 42] on input "54" at bounding box center [547, 46] width 43 height 20
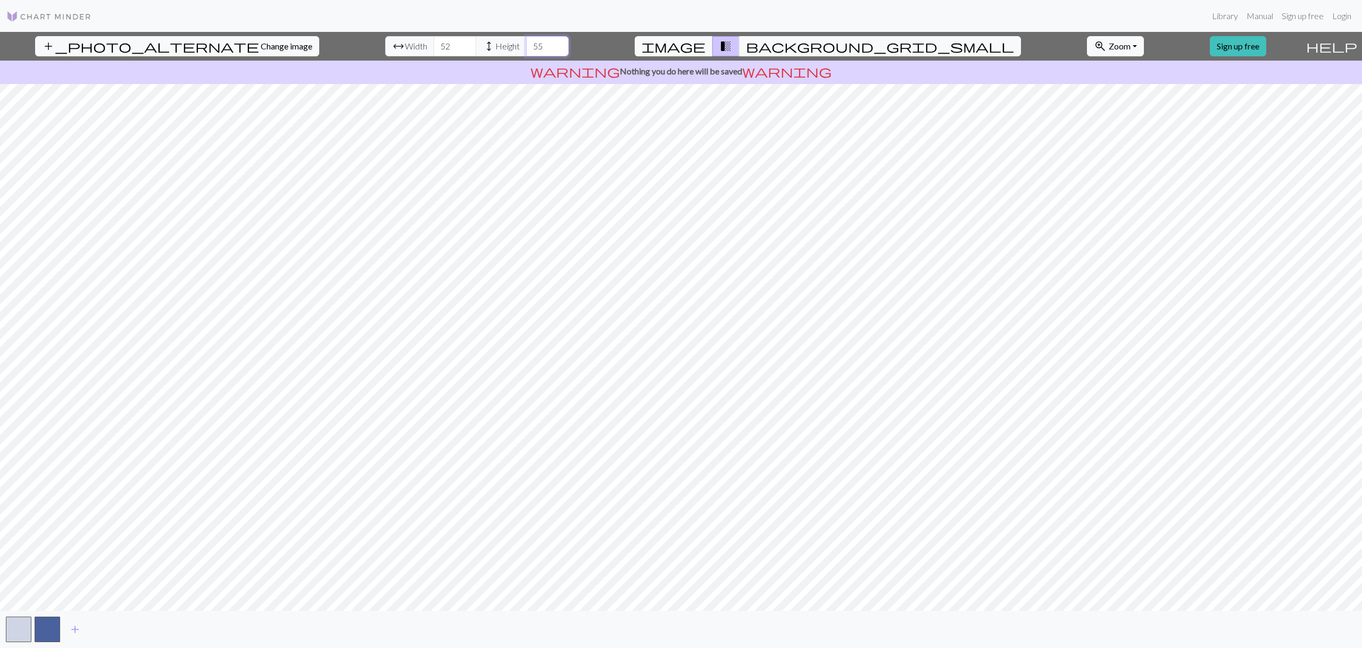
click at [526, 42] on input "55" at bounding box center [547, 46] width 43 height 20
click at [526, 42] on input "56" at bounding box center [547, 46] width 43 height 20
click at [526, 42] on input "57" at bounding box center [547, 46] width 43 height 20
click at [526, 42] on input "58" at bounding box center [547, 46] width 43 height 20
click at [526, 42] on input "59" at bounding box center [547, 46] width 43 height 20
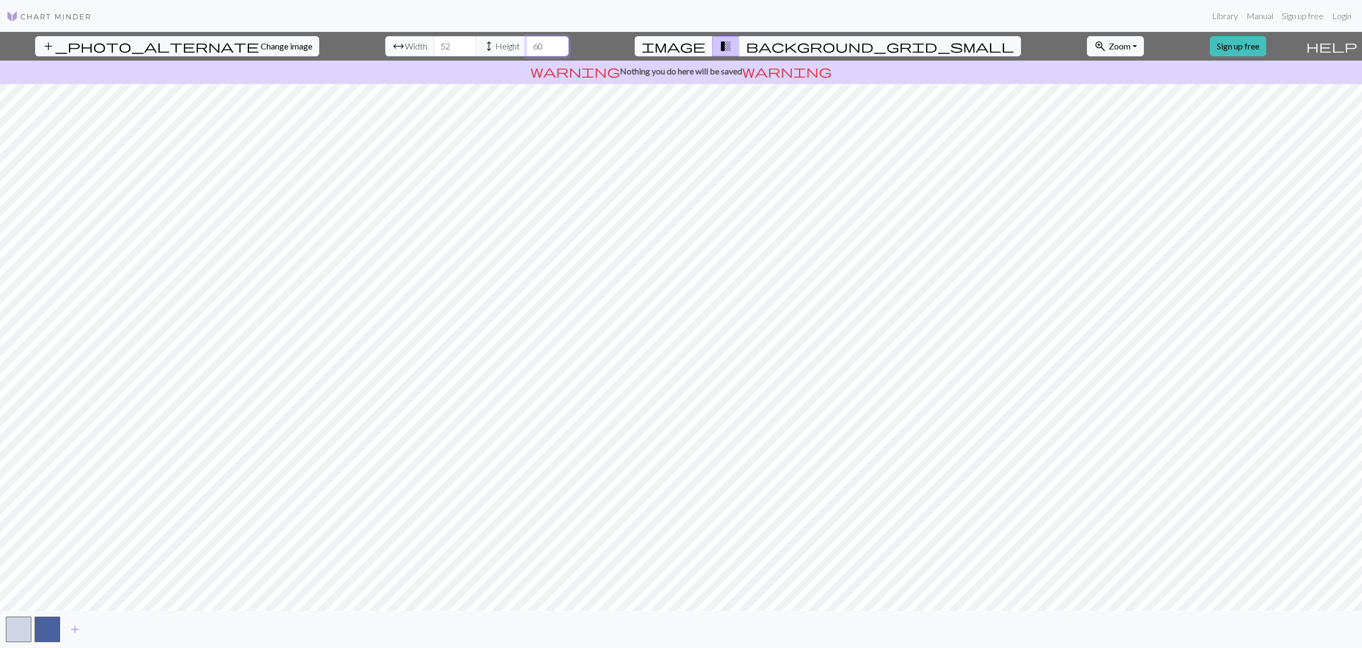
click at [526, 42] on input "60" at bounding box center [547, 46] width 43 height 20
click at [526, 42] on input "61" at bounding box center [547, 46] width 43 height 20
type input "62"
click at [526, 42] on input "62" at bounding box center [547, 46] width 43 height 20
click at [433, 43] on input "53" at bounding box center [454, 46] width 43 height 20
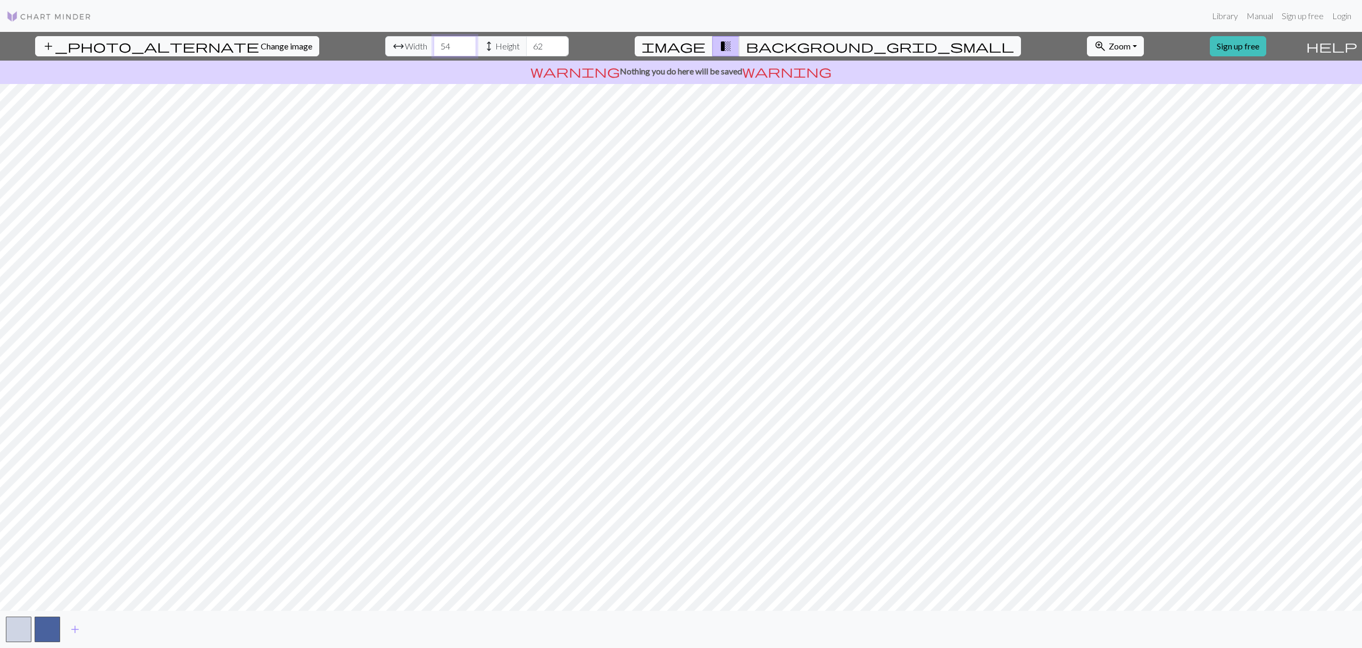
type input "54"
click at [433, 43] on input "54" at bounding box center [454, 46] width 43 height 20
drag, startPoint x: 144, startPoint y: 49, endPoint x: 128, endPoint y: 48, distance: 15.4
click at [261, 48] on span "Change image" at bounding box center [287, 46] width 52 height 10
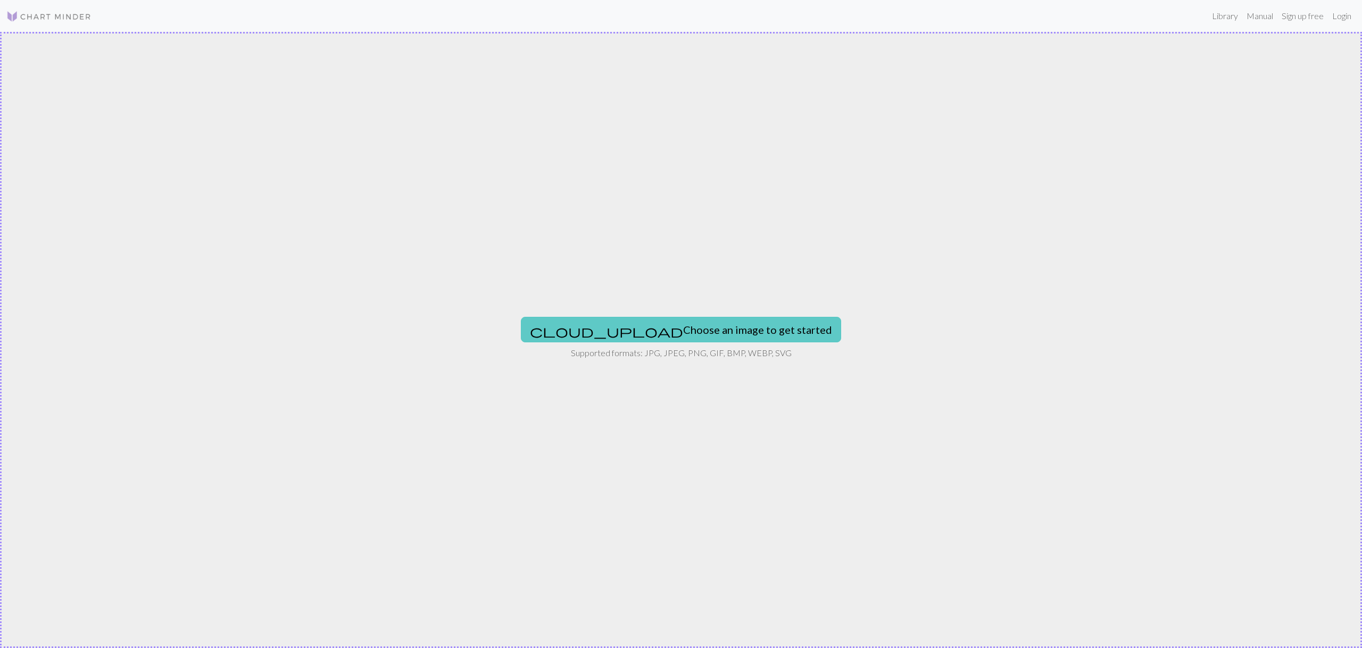
click at [696, 325] on button "cloud_upload Choose an image to get started" at bounding box center [681, 330] width 320 height 26
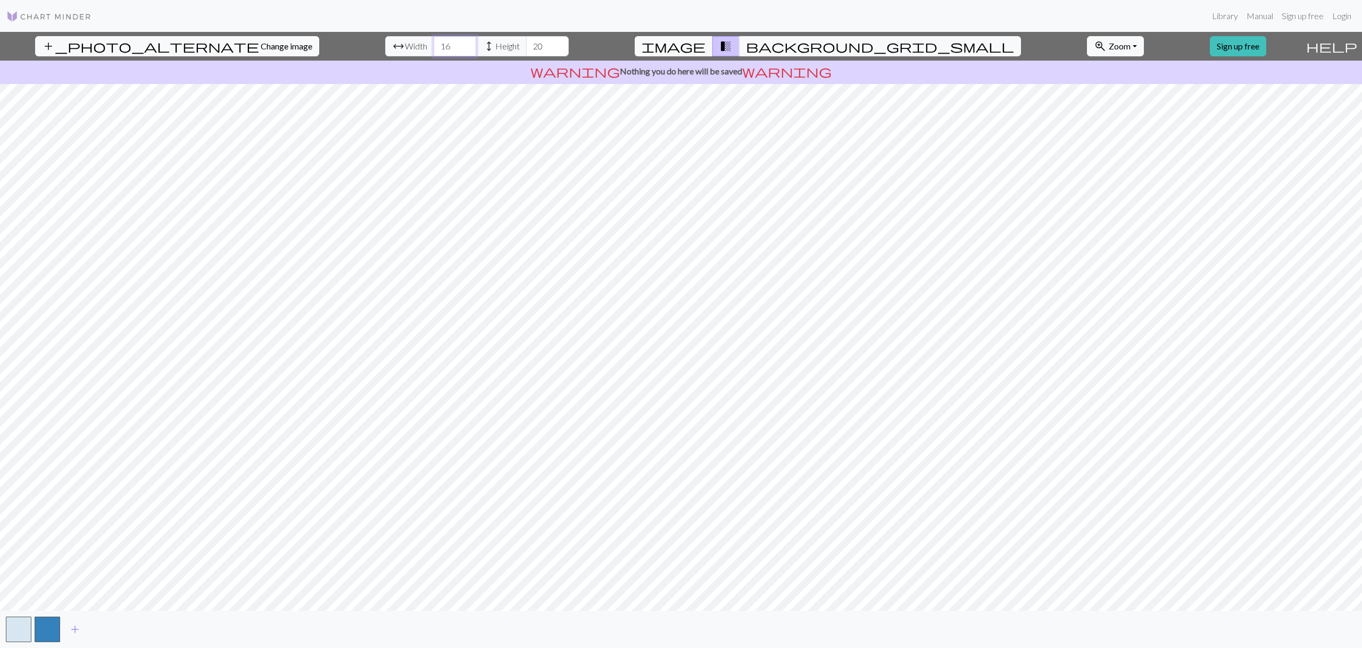
drag, startPoint x: 412, startPoint y: 45, endPoint x: 398, endPoint y: 45, distance: 13.8
click at [433, 45] on input "16" at bounding box center [454, 46] width 43 height 20
type input "50"
drag, startPoint x: 504, startPoint y: 49, endPoint x: 494, endPoint y: 48, distance: 10.1
click at [526, 48] on input "20" at bounding box center [547, 46] width 43 height 20
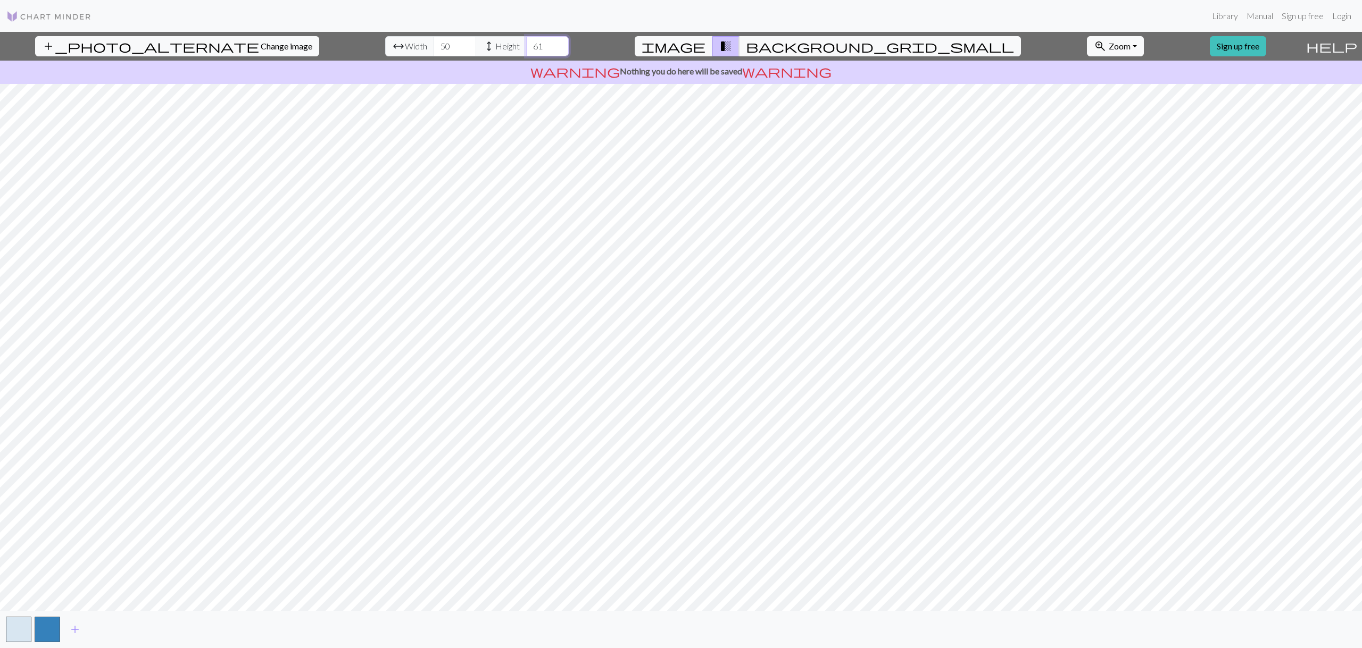
click at [526, 41] on input "61" at bounding box center [547, 46] width 43 height 20
click at [526, 41] on input "62" at bounding box center [547, 46] width 43 height 20
click at [526, 42] on input "63" at bounding box center [547, 46] width 43 height 20
click at [526, 42] on input "64" at bounding box center [547, 46] width 43 height 20
type input "65"
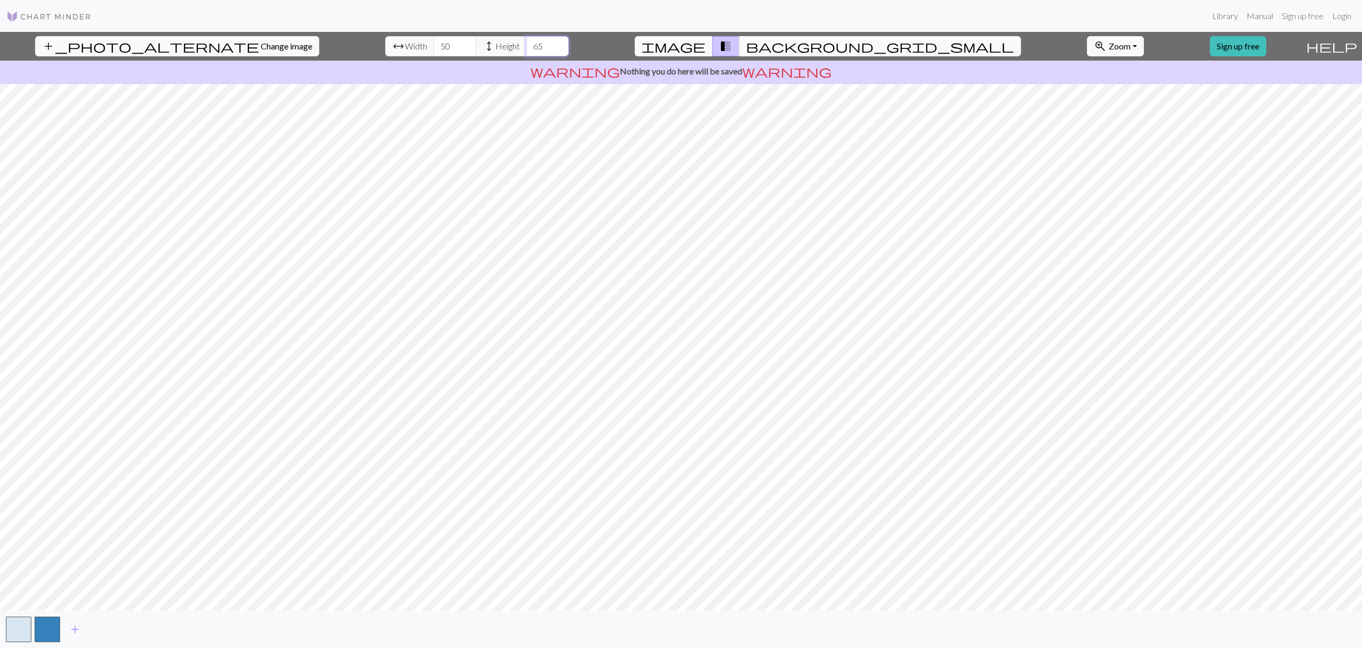
click at [526, 42] on input "65" at bounding box center [547, 46] width 43 height 20
click at [433, 45] on input "51" at bounding box center [454, 46] width 43 height 20
click at [433, 45] on input "52" at bounding box center [454, 46] width 43 height 20
type input "53"
click at [433, 45] on input "53" at bounding box center [454, 46] width 43 height 20
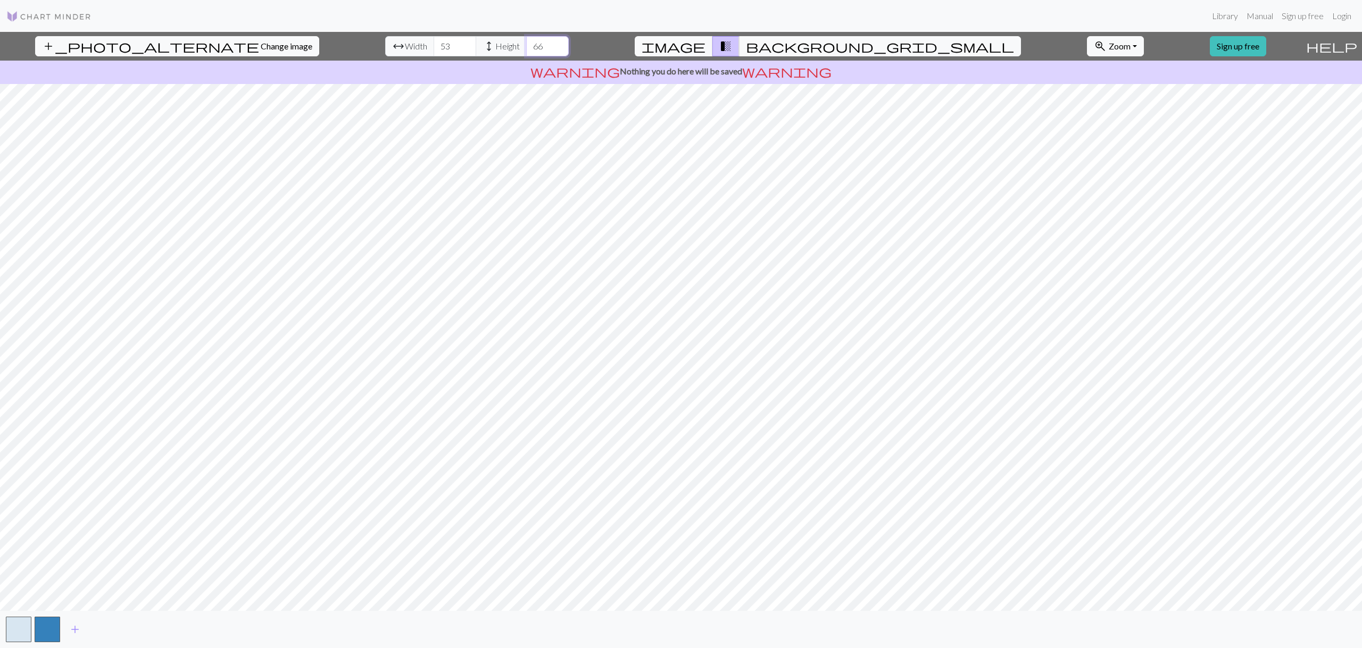
click at [526, 41] on input "66" at bounding box center [547, 46] width 43 height 20
click at [526, 40] on input "67" at bounding box center [547, 46] width 43 height 20
click at [526, 42] on input "68" at bounding box center [547, 46] width 43 height 20
click at [526, 42] on input "69" at bounding box center [547, 46] width 43 height 20
click at [526, 42] on input "70" at bounding box center [547, 46] width 43 height 20
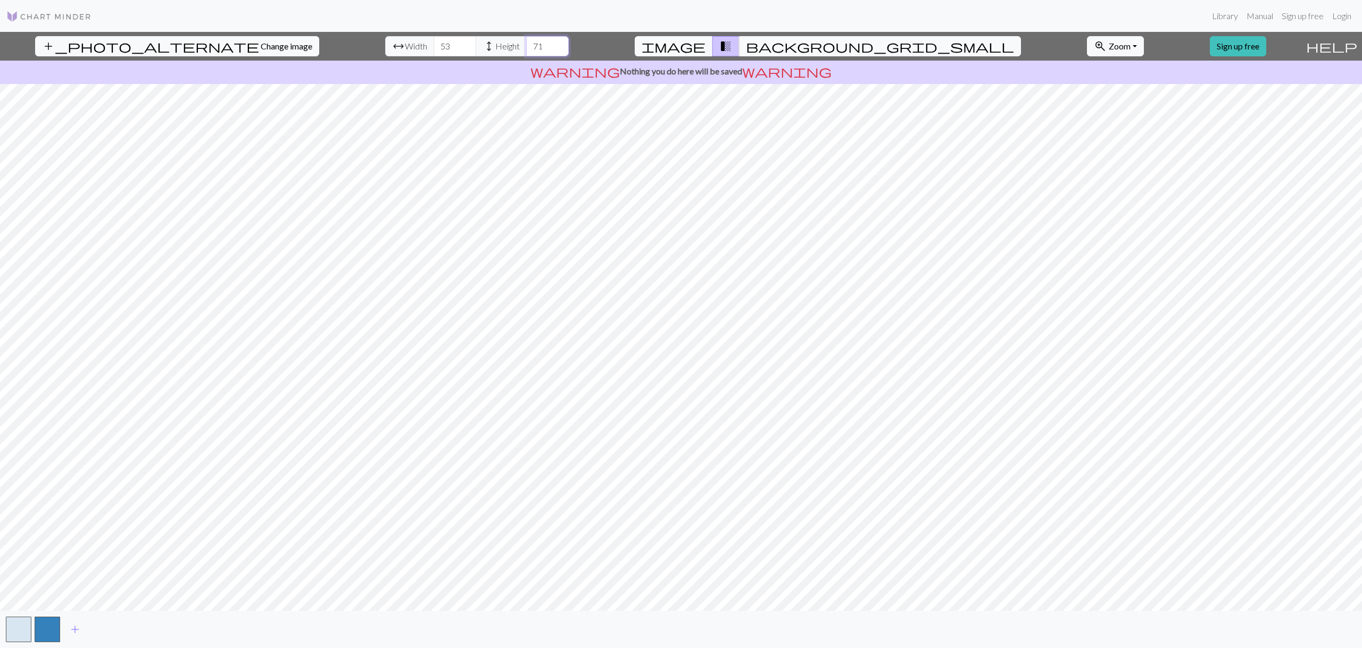
click at [526, 43] on input "71" at bounding box center [547, 46] width 43 height 20
click at [526, 44] on input "72" at bounding box center [547, 46] width 43 height 20
type input "73"
click at [526, 43] on input "73" at bounding box center [547, 46] width 43 height 20
click at [433, 43] on input "54" at bounding box center [454, 46] width 43 height 20
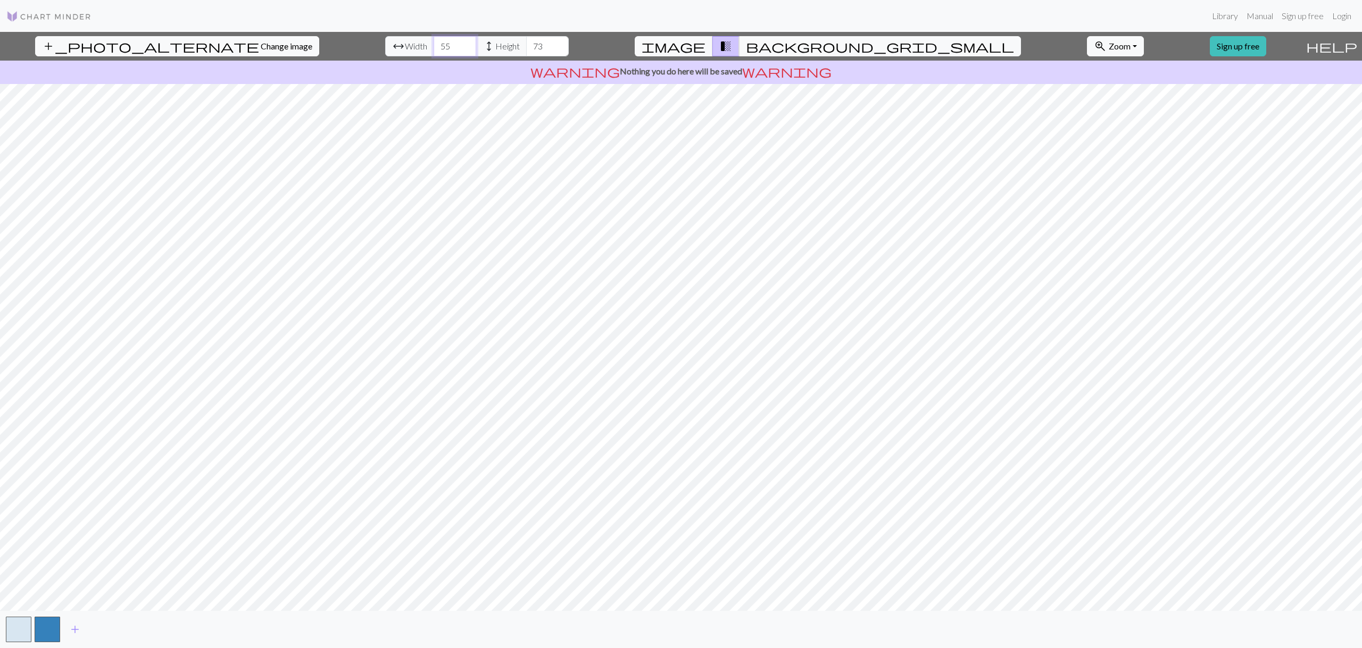
click at [433, 43] on input "55" at bounding box center [454, 46] width 43 height 20
click at [433, 44] on input "56" at bounding box center [454, 46] width 43 height 20
click at [433, 43] on input "57" at bounding box center [454, 46] width 43 height 20
click at [433, 43] on input "58" at bounding box center [454, 46] width 43 height 20
type input "57"
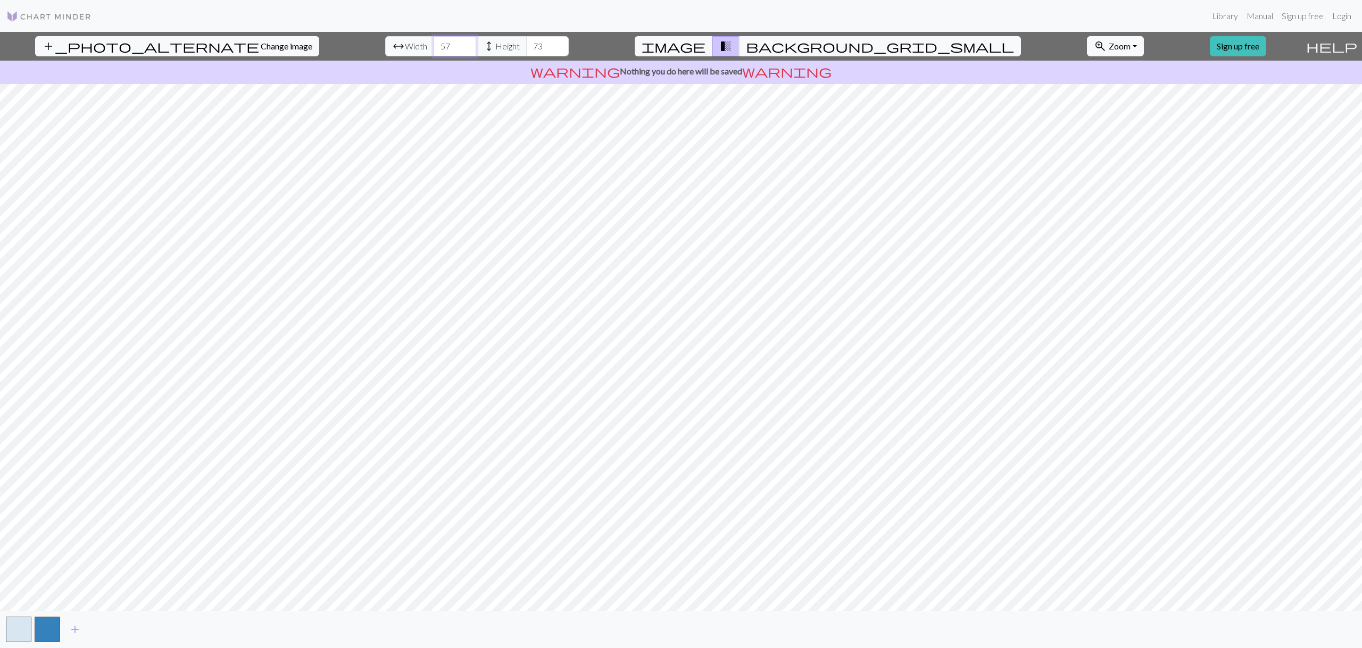
click at [433, 51] on input "57" at bounding box center [454, 46] width 43 height 20
click at [526, 41] on input "74" at bounding box center [547, 46] width 43 height 20
click at [526, 41] on input "75" at bounding box center [547, 46] width 43 height 20
click at [526, 41] on input "76" at bounding box center [547, 46] width 43 height 20
click at [526, 41] on input "77" at bounding box center [547, 46] width 43 height 20
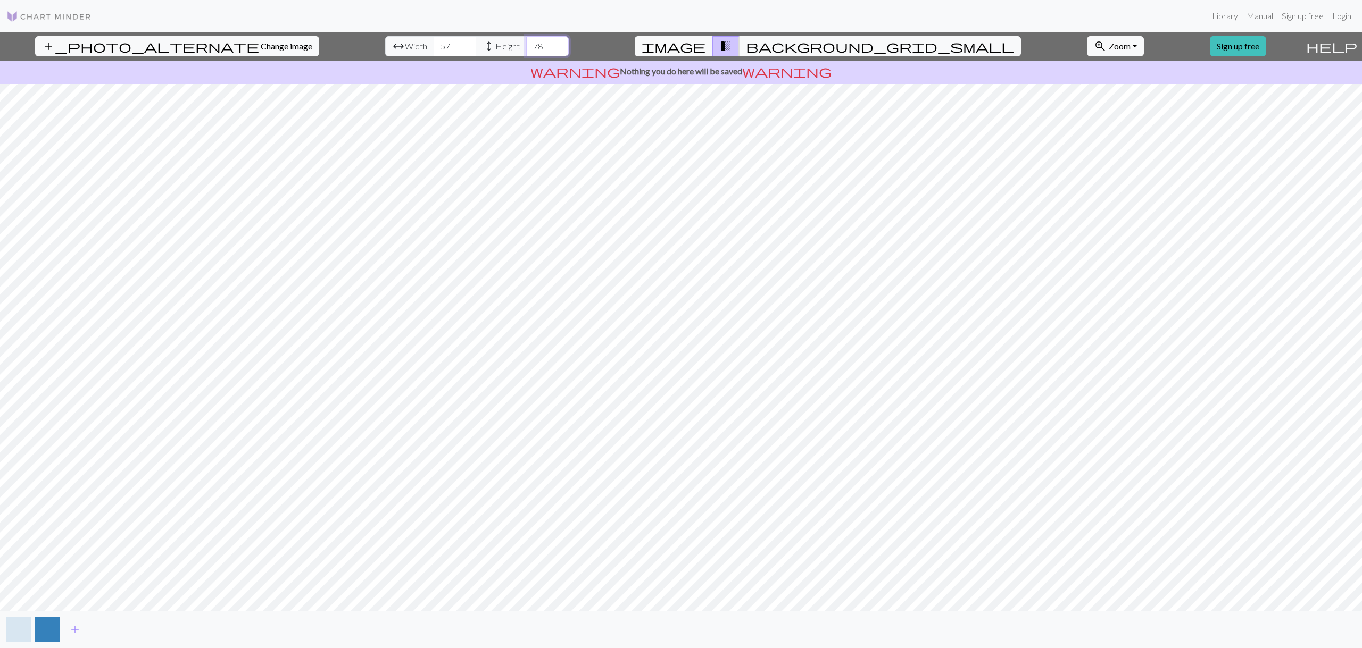
click at [526, 41] on input "78" at bounding box center [547, 46] width 43 height 20
click at [526, 41] on input "79" at bounding box center [547, 46] width 43 height 20
click at [526, 41] on input "80" at bounding box center [547, 46] width 43 height 20
click at [526, 41] on input "81" at bounding box center [547, 46] width 43 height 20
click at [526, 41] on input "82" at bounding box center [547, 46] width 43 height 20
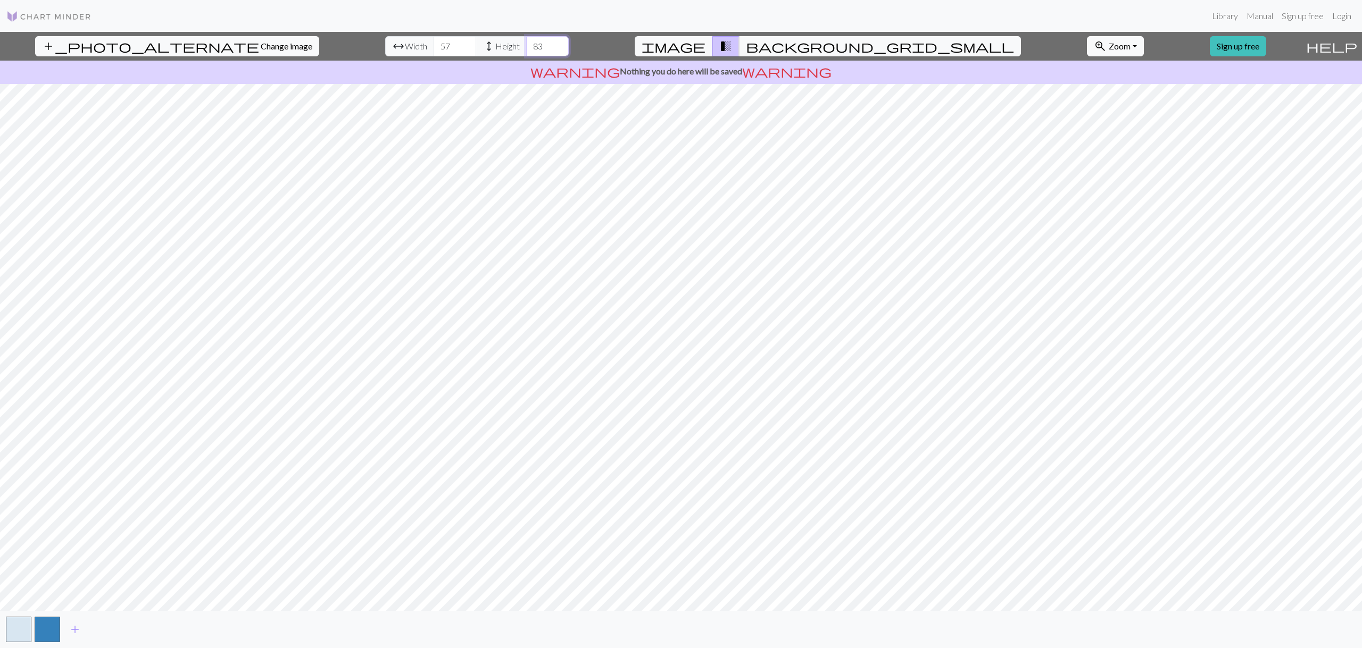
click at [526, 41] on input "83" at bounding box center [547, 46] width 43 height 20
click at [526, 41] on input "84" at bounding box center [547, 46] width 43 height 20
click at [526, 41] on input "85" at bounding box center [547, 46] width 43 height 20
click at [526, 41] on input "86" at bounding box center [547, 46] width 43 height 20
type input "87"
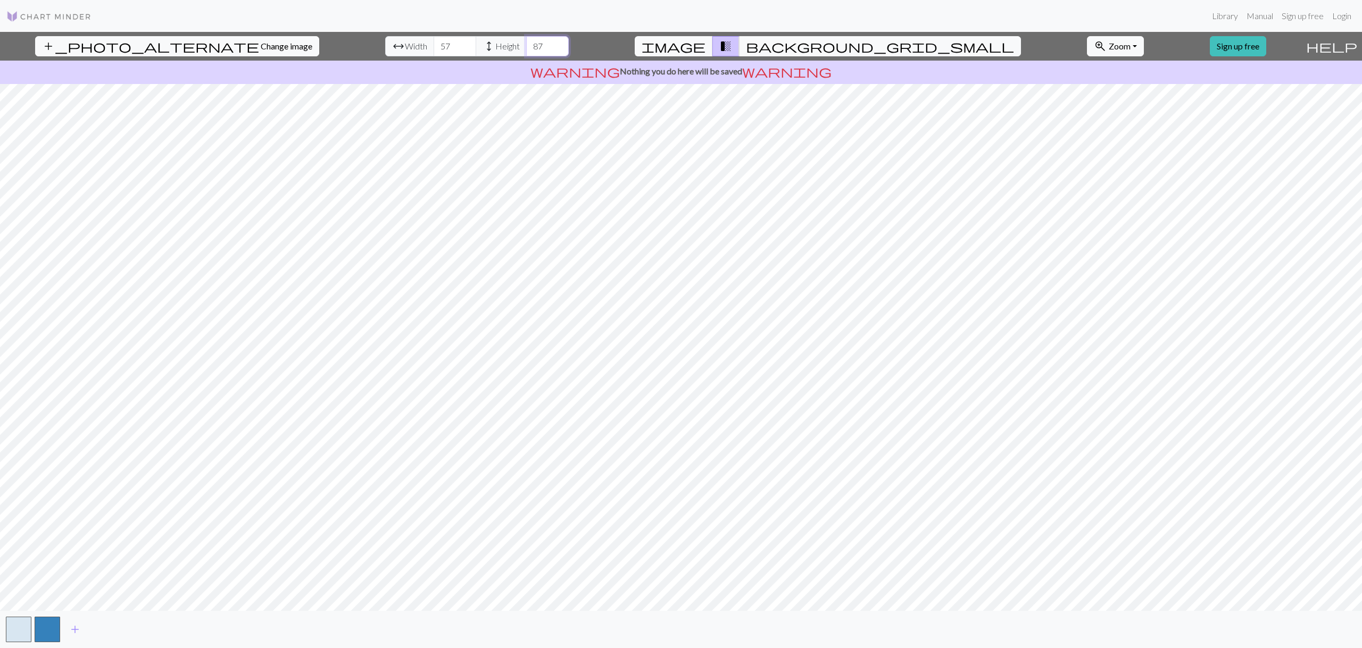
click at [526, 41] on input "87" at bounding box center [547, 46] width 43 height 20
click at [775, 46] on span "background_grid_small" at bounding box center [880, 46] width 268 height 15
click at [433, 43] on input "58" at bounding box center [454, 46] width 43 height 20
click at [433, 43] on input "59" at bounding box center [454, 46] width 43 height 20
click at [433, 43] on input "60" at bounding box center [454, 46] width 43 height 20
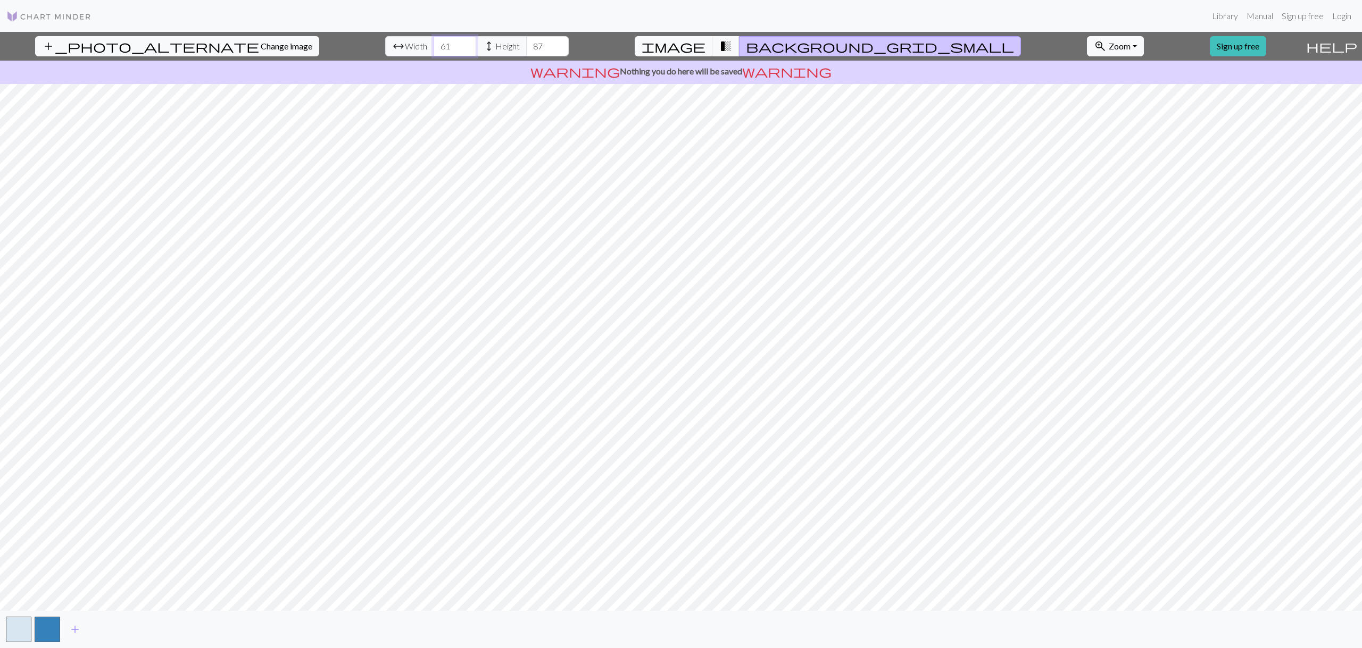
type input "61"
click at [433, 43] on input "61" at bounding box center [454, 46] width 43 height 20
type input "88"
click at [526, 40] on input "88" at bounding box center [547, 46] width 43 height 20
click at [1108, 44] on span "Zoom" at bounding box center [1119, 46] width 22 height 10
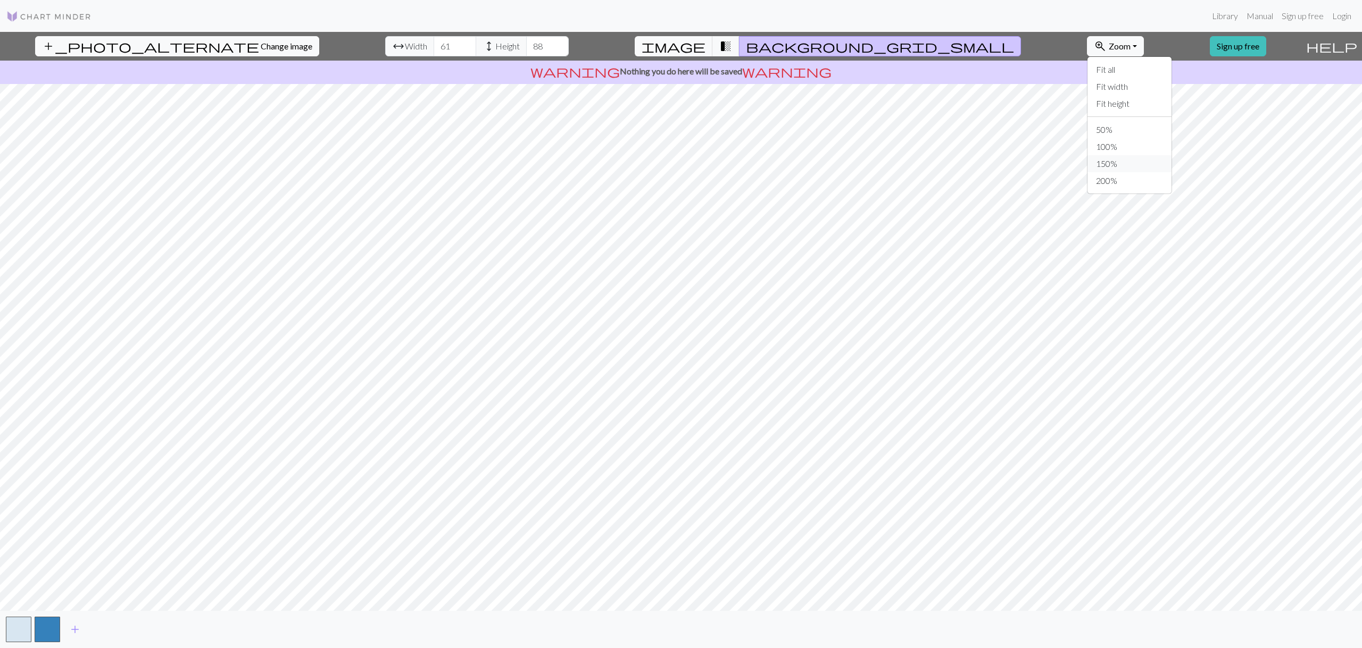
click at [1087, 160] on button "150%" at bounding box center [1129, 163] width 84 height 17
click at [1087, 48] on button "zoom_in Zoom Zoom" at bounding box center [1115, 46] width 57 height 20
click at [1087, 147] on button "100%" at bounding box center [1129, 146] width 84 height 17
